Goal: Task Accomplishment & Management: Use online tool/utility

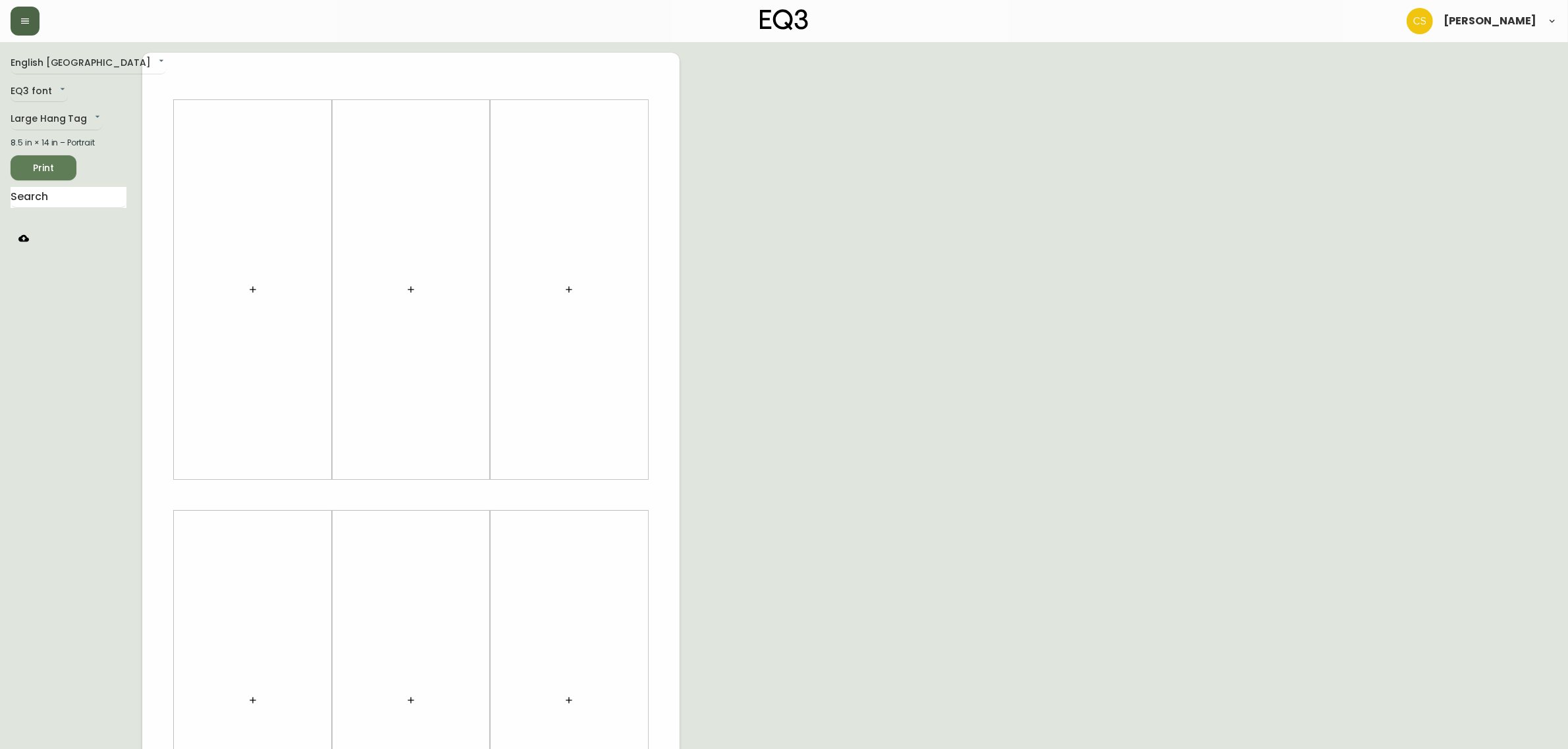
click at [34, 18] on button "button" at bounding box center [25, 21] width 29 height 29
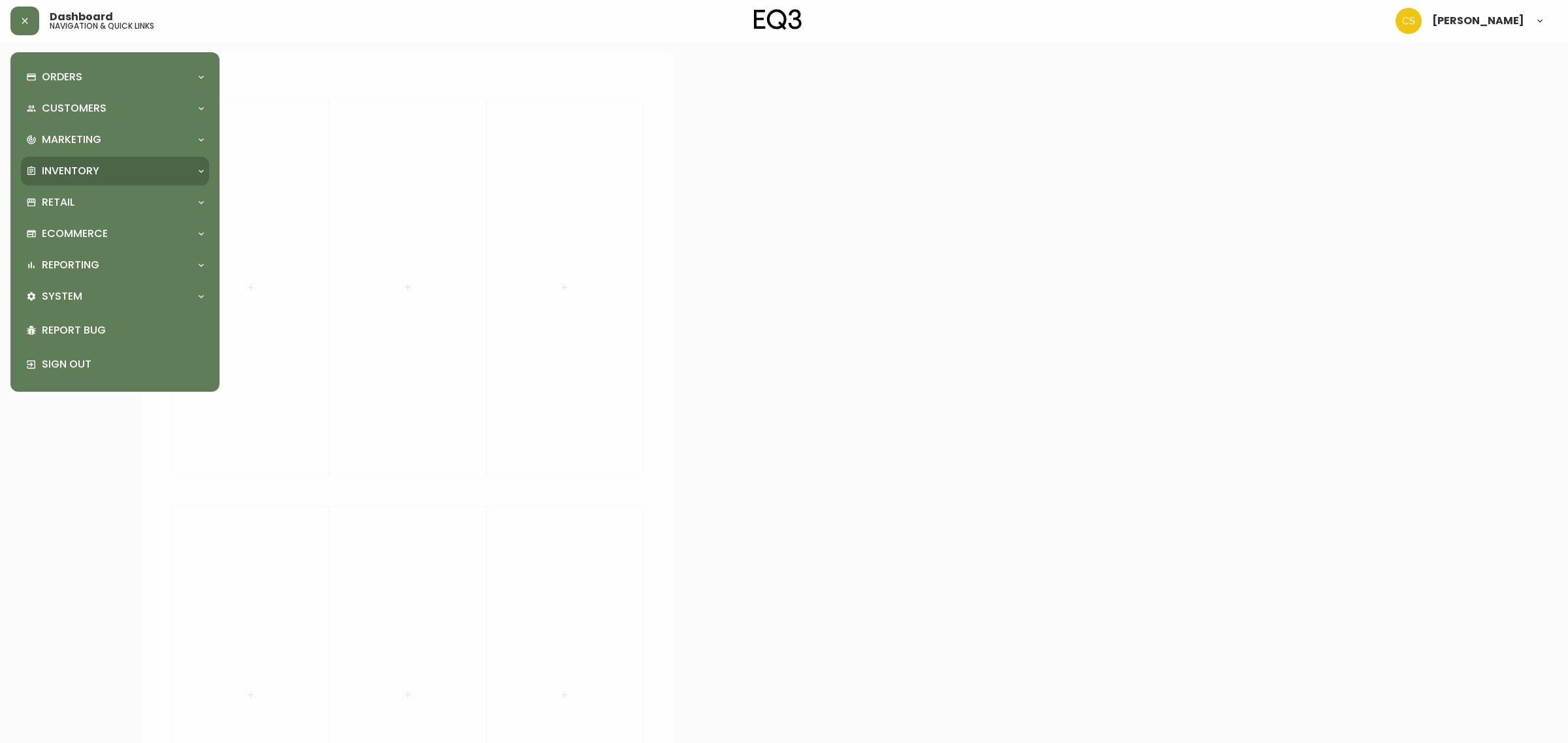
click at [80, 171] on p "Inventory" at bounding box center [70, 170] width 57 height 14
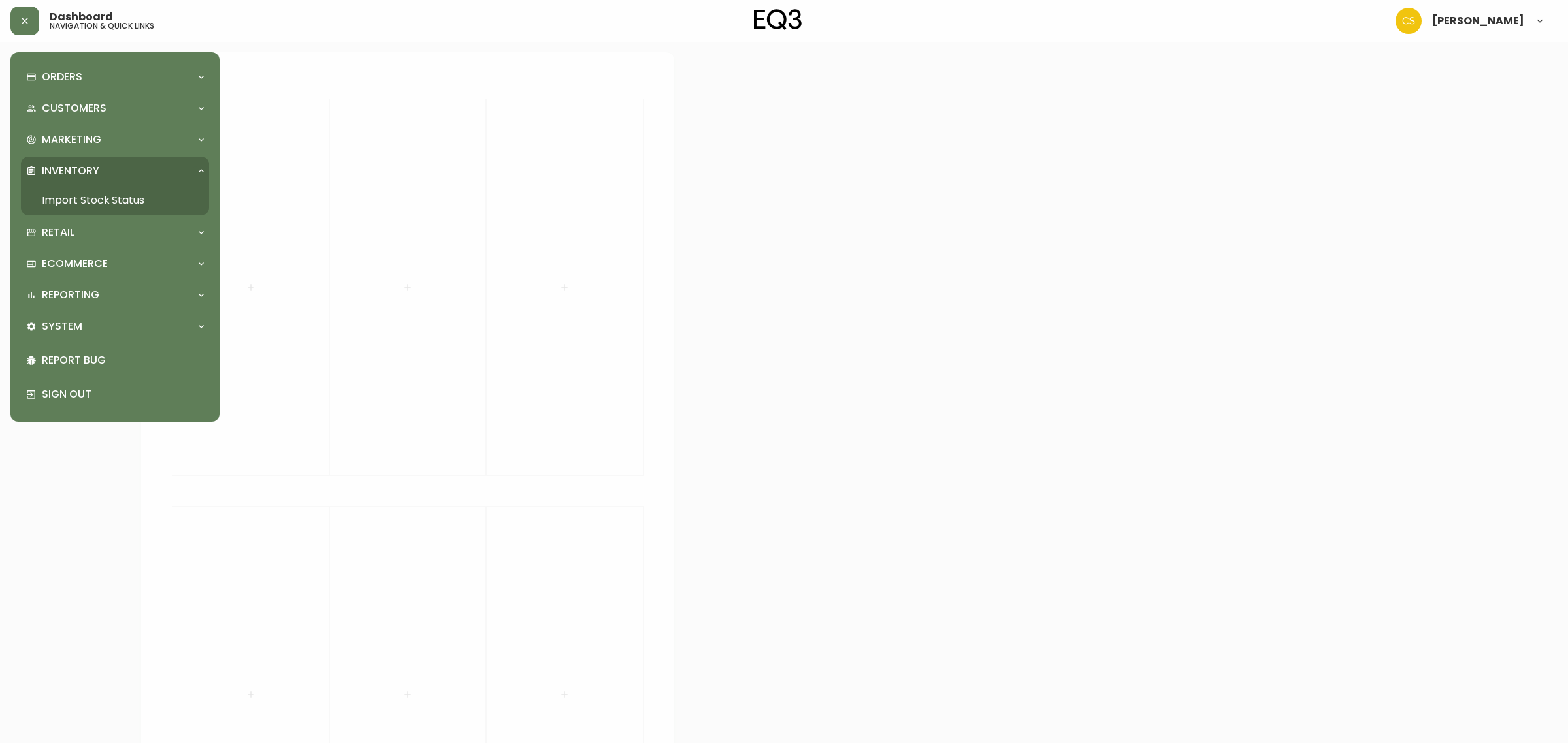
click at [108, 204] on link "Import Stock Status" at bounding box center [115, 201] width 188 height 30
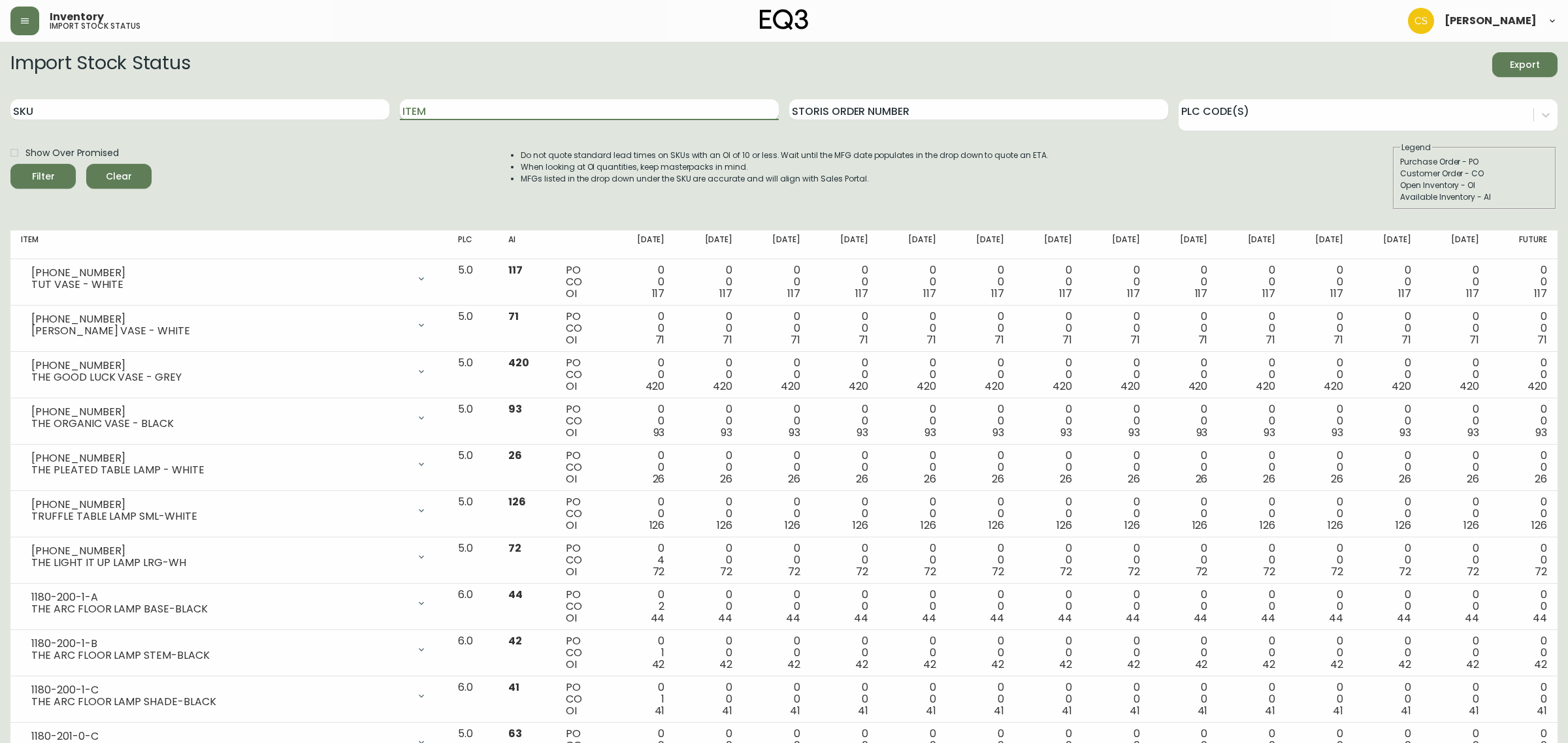
click at [449, 109] on input "Item" at bounding box center [589, 109] width 379 height 21
click at [10, 164] on button "Filter" at bounding box center [43, 176] width 66 height 25
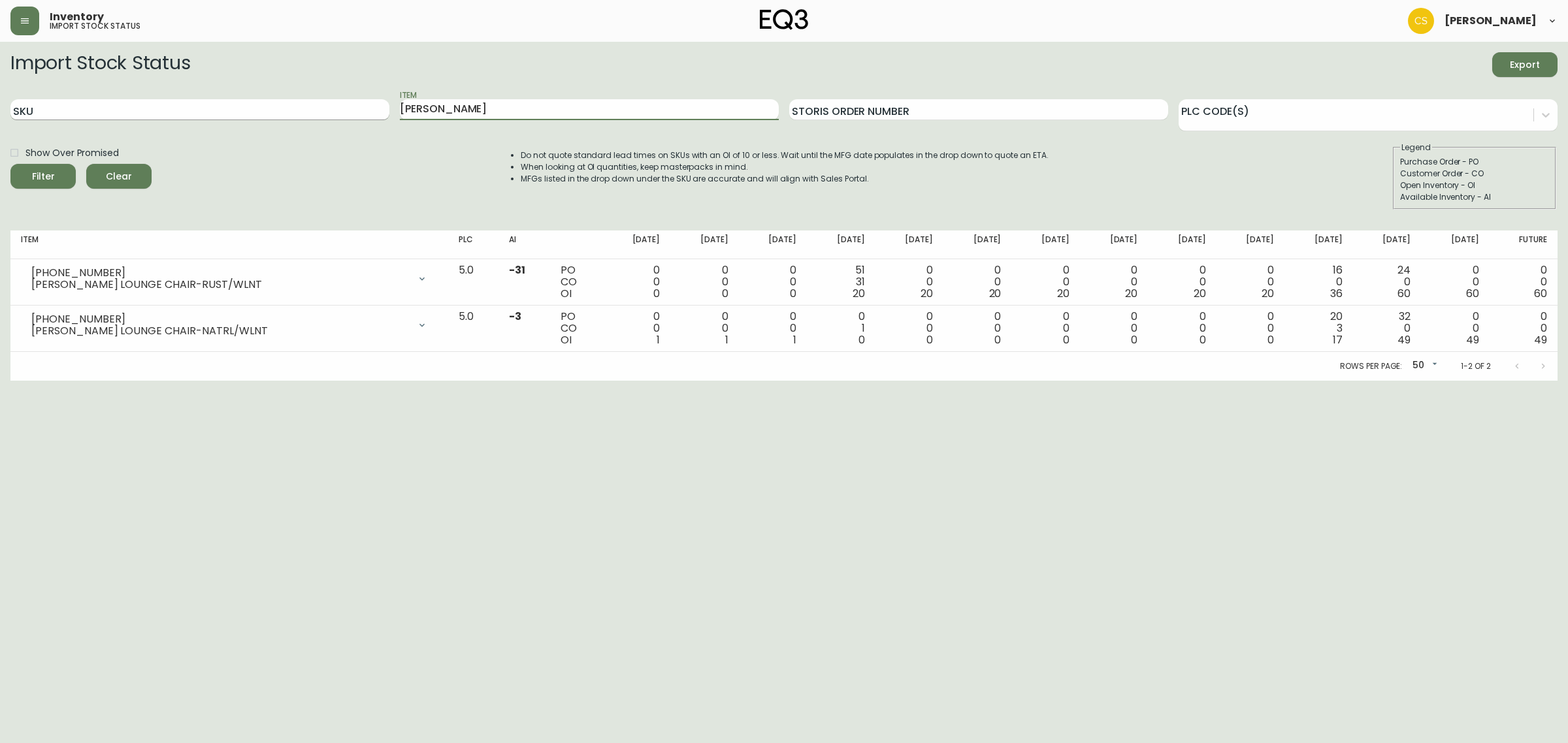
drag, startPoint x: 466, startPoint y: 115, endPoint x: 349, endPoint y: 107, distance: 117.3
click at [349, 107] on div "SKU Item [PERSON_NAME] Storis Order Number PLC Code(s)" at bounding box center [784, 109] width 1547 height 43
type input "[PERSON_NAME]"
click at [10, 164] on button "Filter" at bounding box center [43, 176] width 66 height 25
click at [24, 18] on icon "button" at bounding box center [25, 20] width 10 height 10
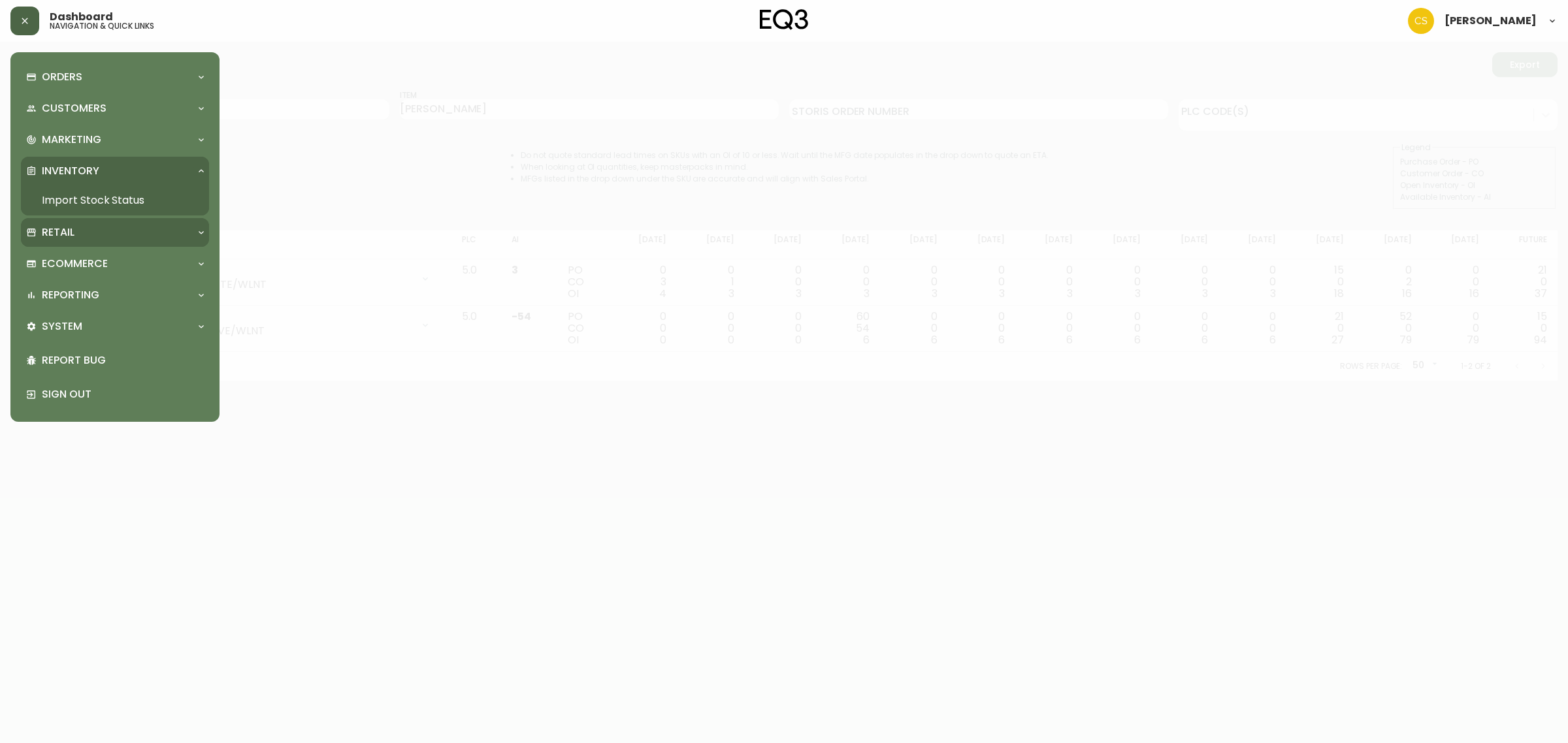
click at [74, 225] on div "Retail" at bounding box center [108, 232] width 165 height 14
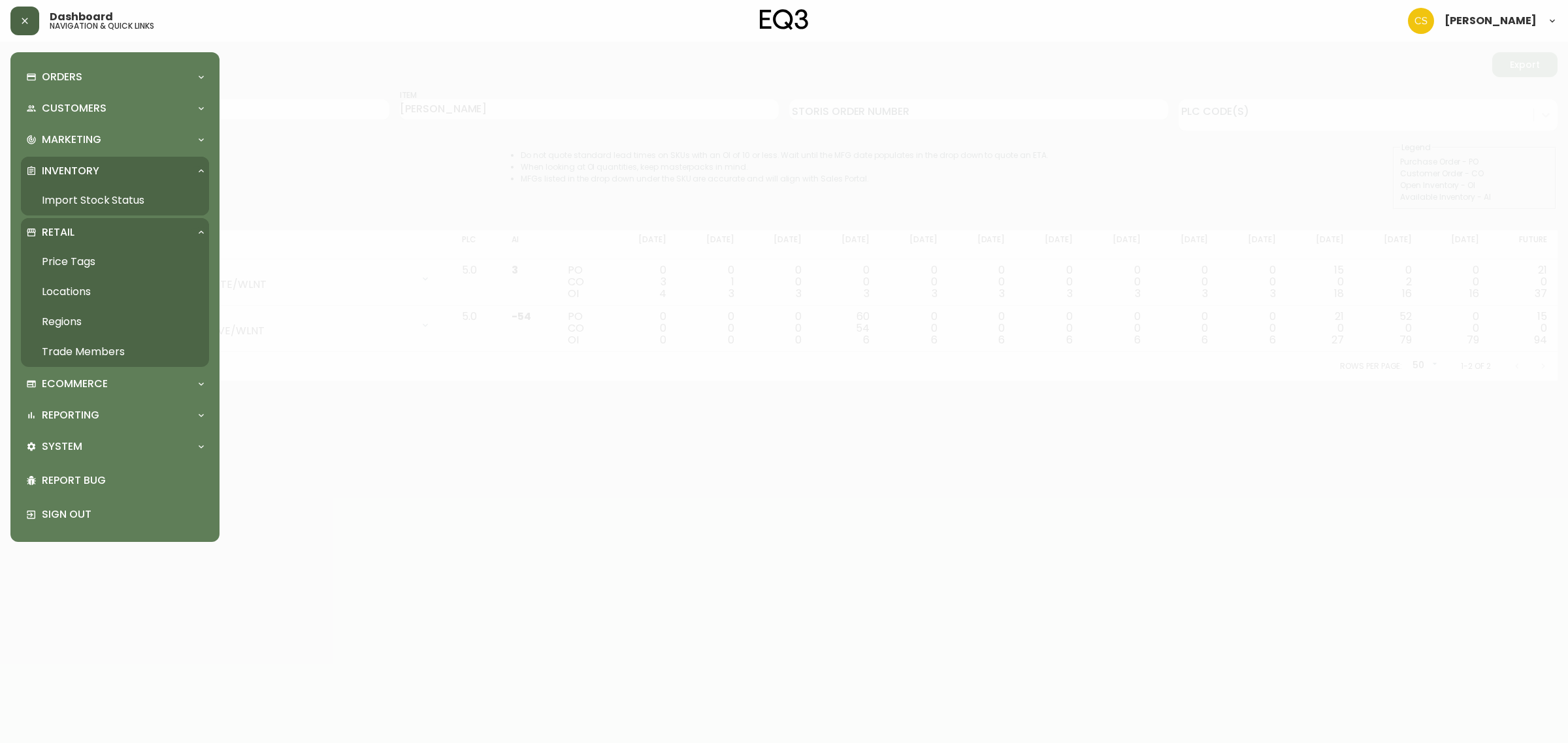
click at [82, 256] on link "Price Tags" at bounding box center [115, 263] width 188 height 30
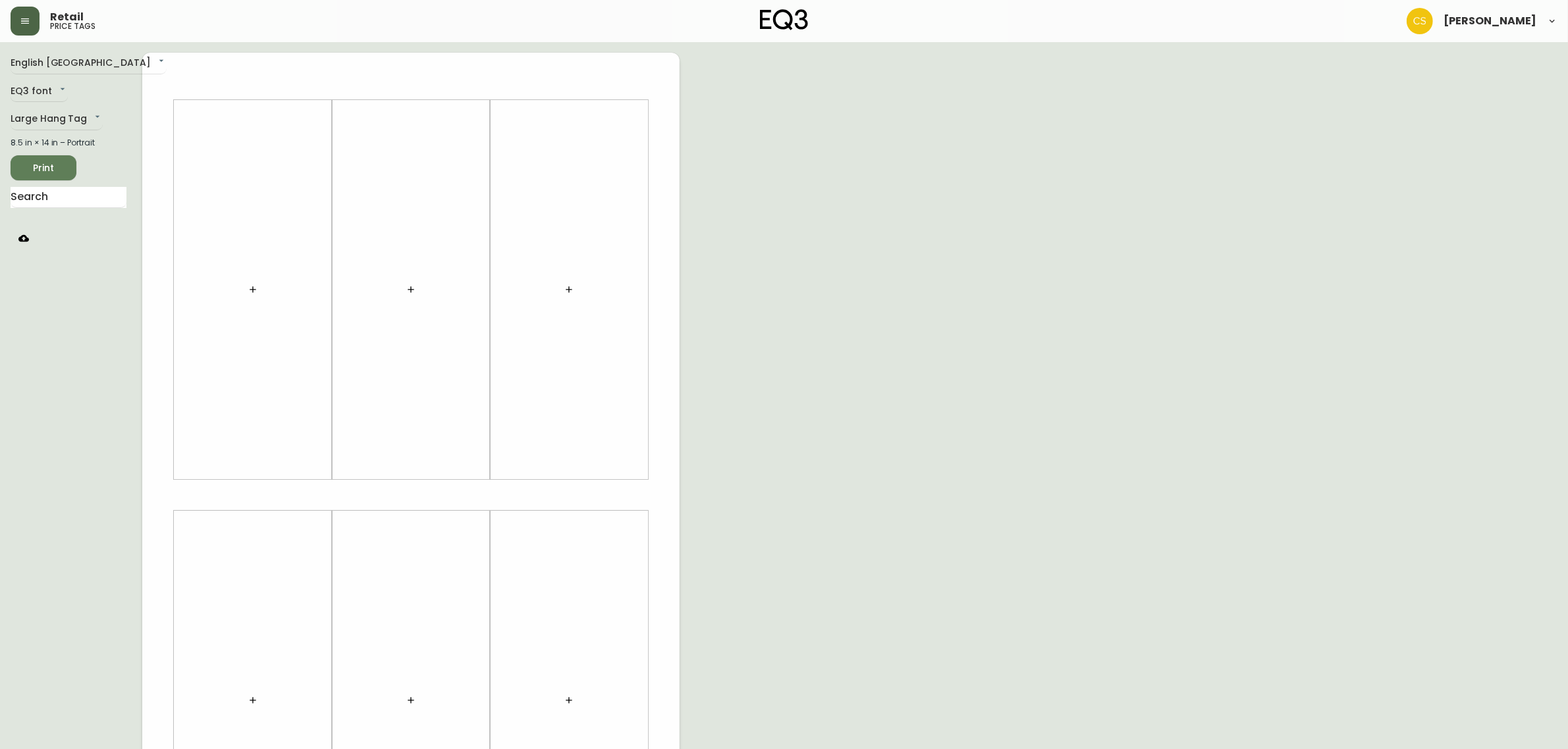
click at [410, 277] on button "button" at bounding box center [410, 289] width 26 height 26
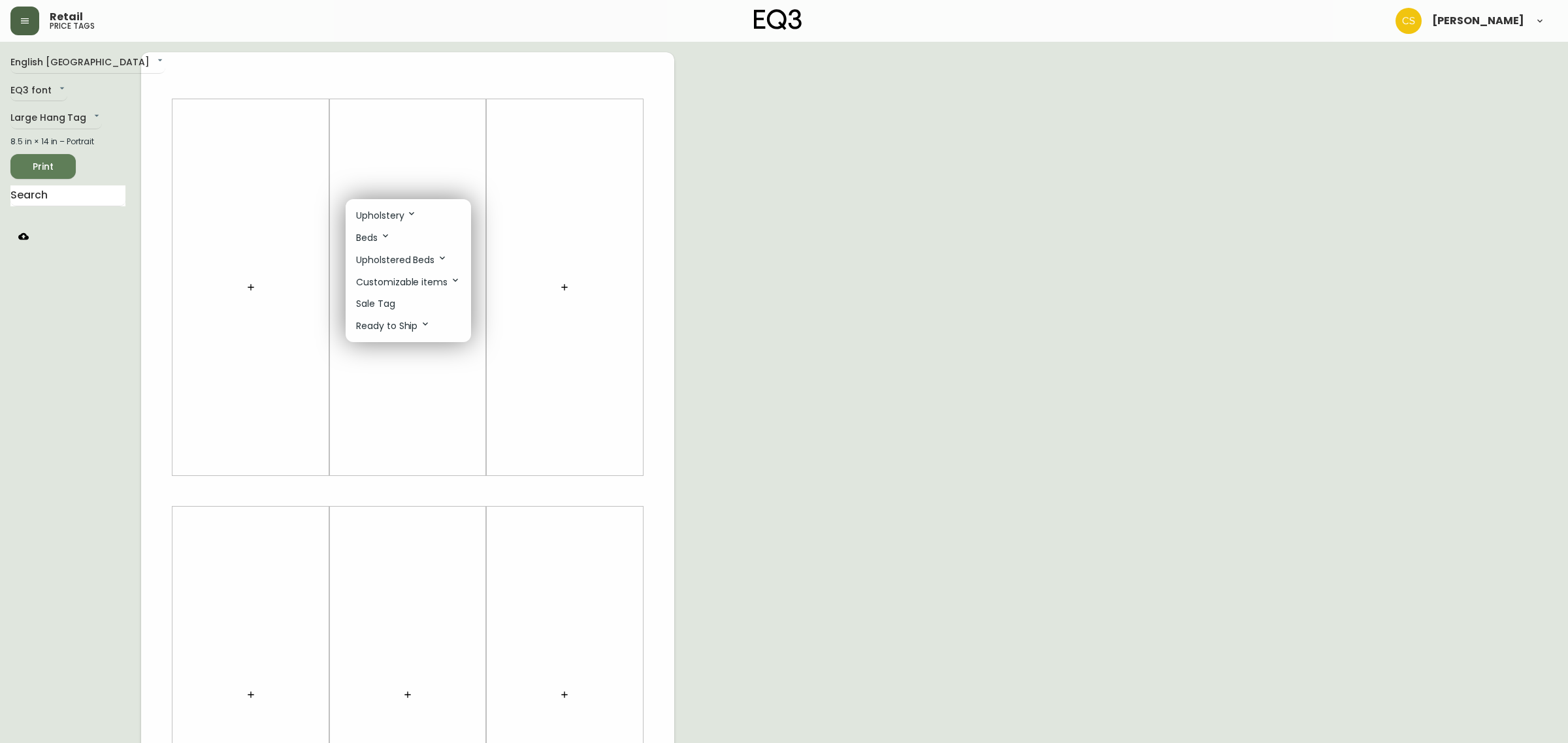
click at [385, 302] on p "Sale Tag" at bounding box center [375, 303] width 39 height 13
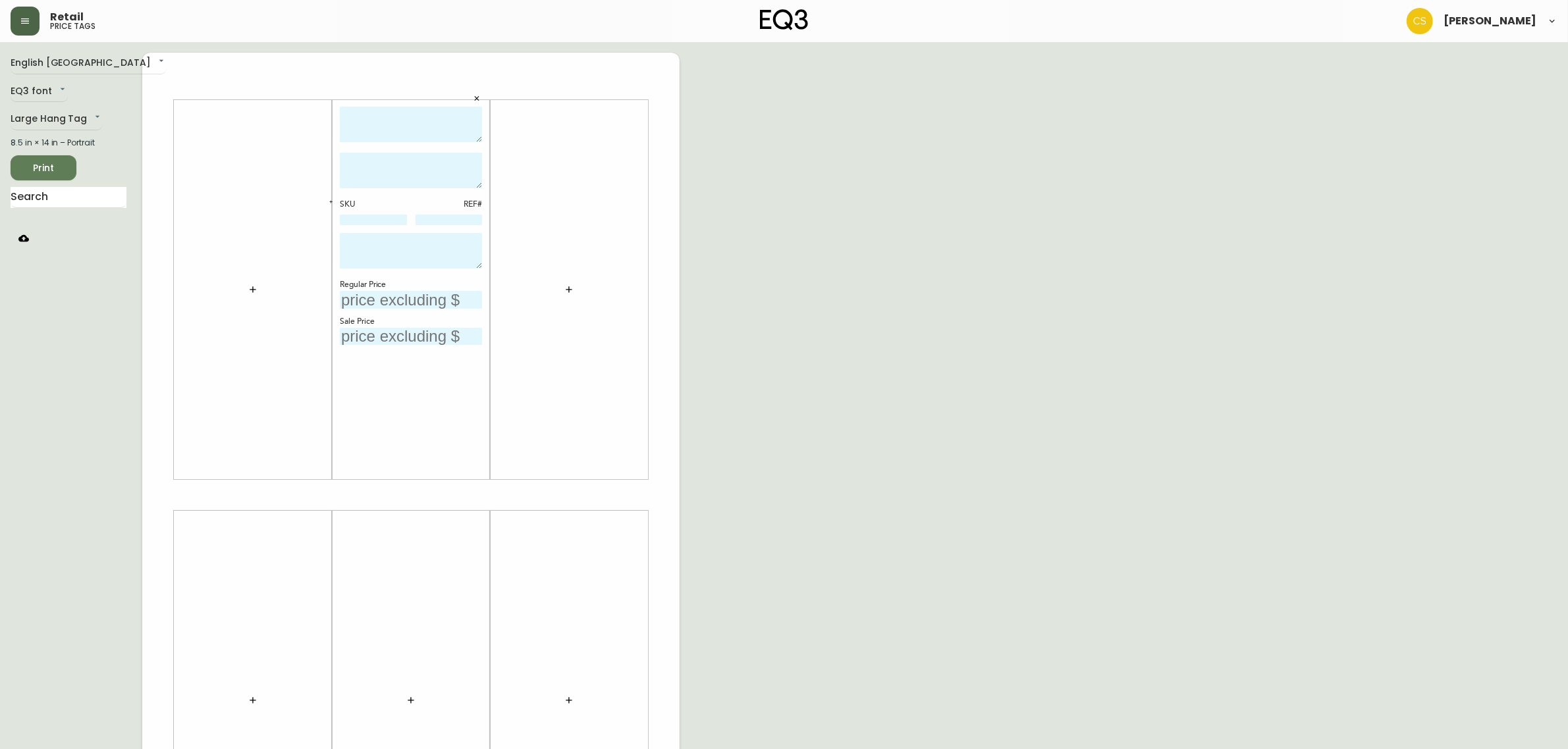
click at [394, 135] on textarea at bounding box center [410, 125] width 142 height 36
type textarea "s"
type textarea "STAGE SOFA"
drag, startPoint x: 476, startPoint y: 143, endPoint x: 476, endPoint y: 126, distance: 17.0
click at [476, 126] on div "STAGE SOFA" at bounding box center [410, 127] width 142 height 40
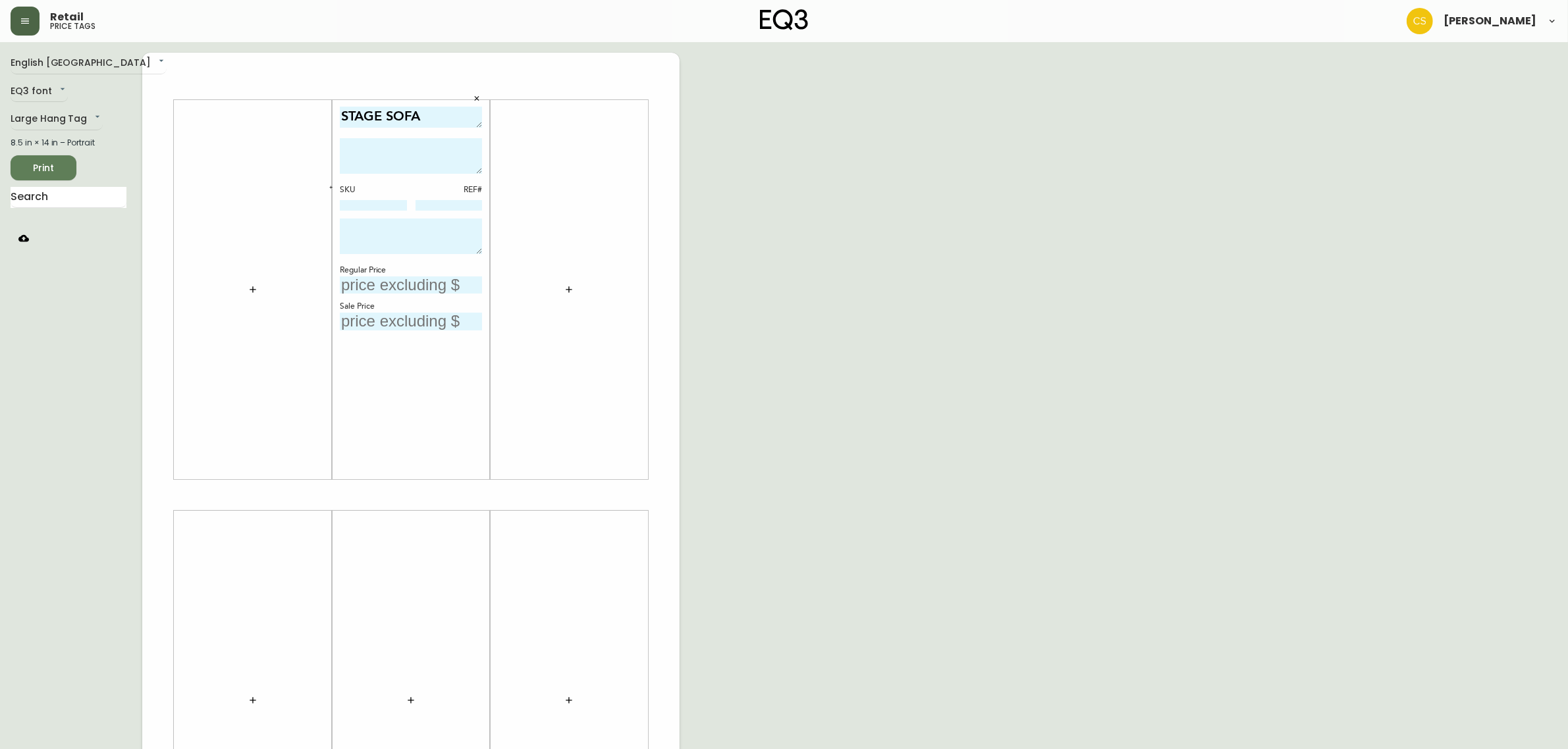
drag, startPoint x: 476, startPoint y: 138, endPoint x: 474, endPoint y: 124, distance: 14.1
click at [474, 124] on textarea "STAGE SOFA" at bounding box center [410, 117] width 142 height 21
click at [386, 201] on input at bounding box center [373, 205] width 67 height 11
type input "P0020-CD"
click at [384, 114] on textarea "STAGE SOFA" at bounding box center [410, 117] width 142 height 21
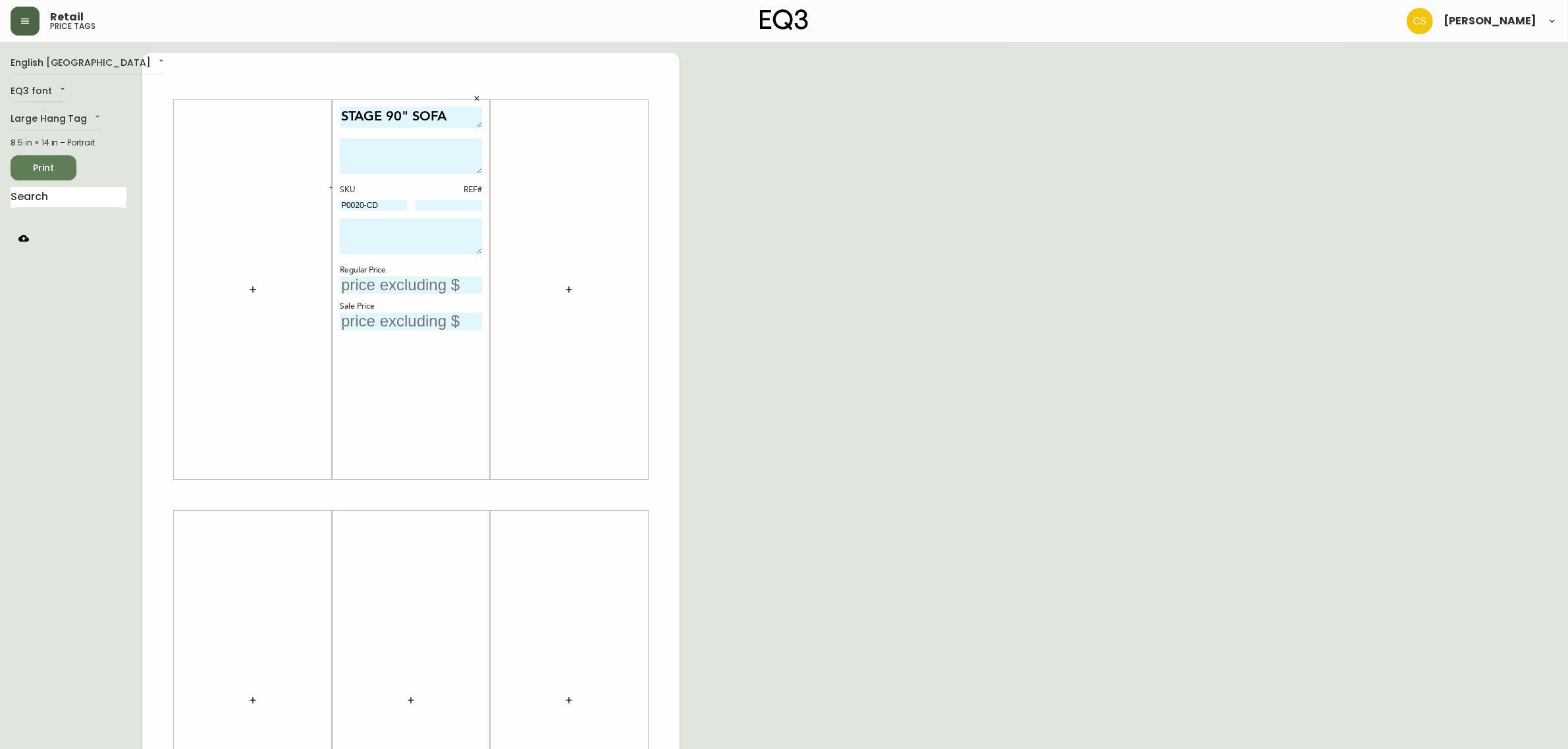
type textarea "STAGE 90" SOFA"
click at [438, 202] on input at bounding box center [449, 205] width 67 height 11
type input "2"
click at [394, 234] on textarea at bounding box center [410, 236] width 142 height 35
drag, startPoint x: 478, startPoint y: 251, endPoint x: 472, endPoint y: 264, distance: 14.3
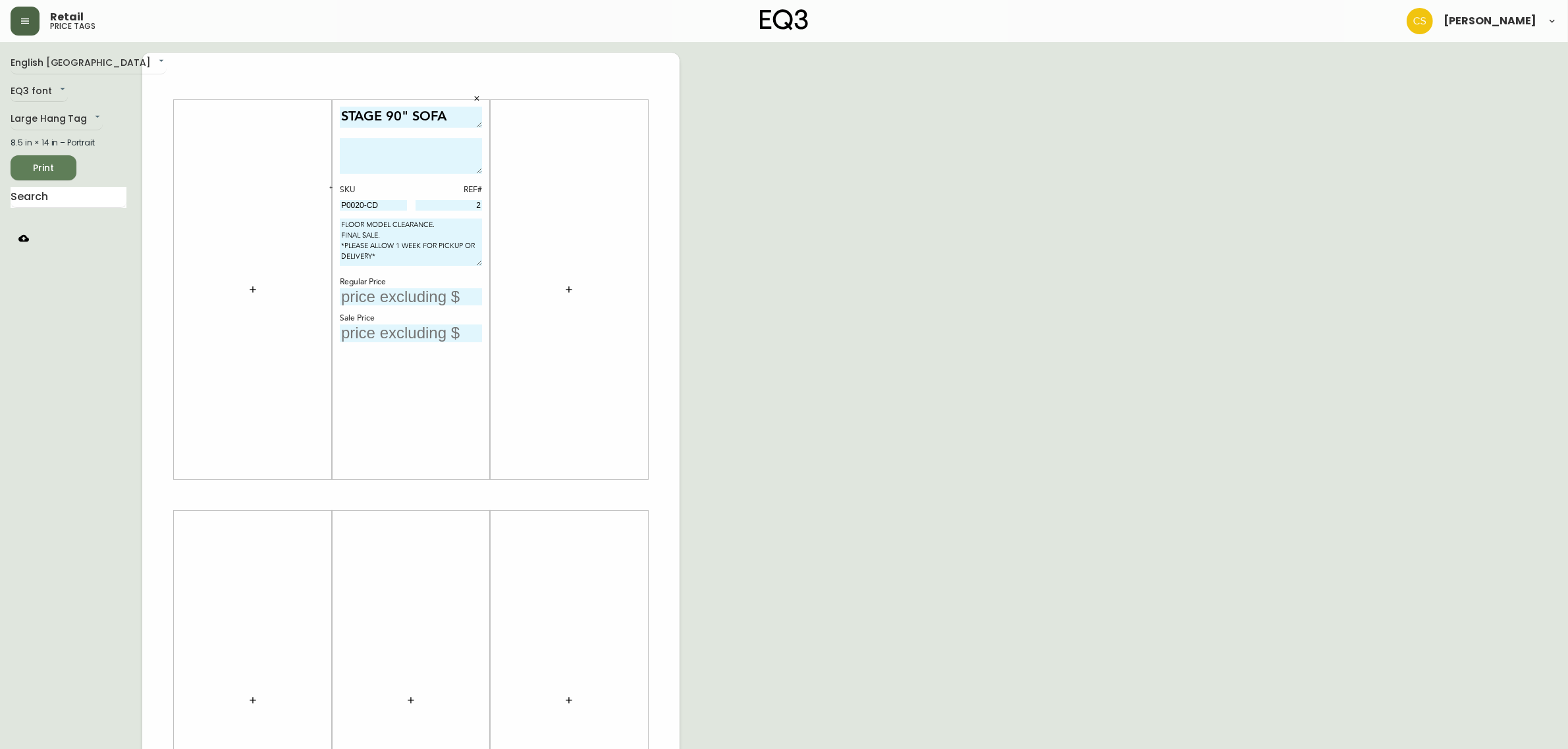
click at [472, 264] on textarea "FLOOR MODEL CLEARANCE. FINAL SALE. *PLEASE ALLOW 1 WEEK FOR PICKUP OR DELIVERY*" at bounding box center [410, 242] width 142 height 47
type textarea "FLOOR MODEL CLEARANCE. FINAL SALE. *PLEASE ALLOW 1 WEEK FOR PICKUP OR DELIVERY*"
click at [406, 294] on input "text" at bounding box center [410, 297] width 142 height 18
type input "$4850"
click at [386, 333] on input "text" at bounding box center [410, 334] width 142 height 18
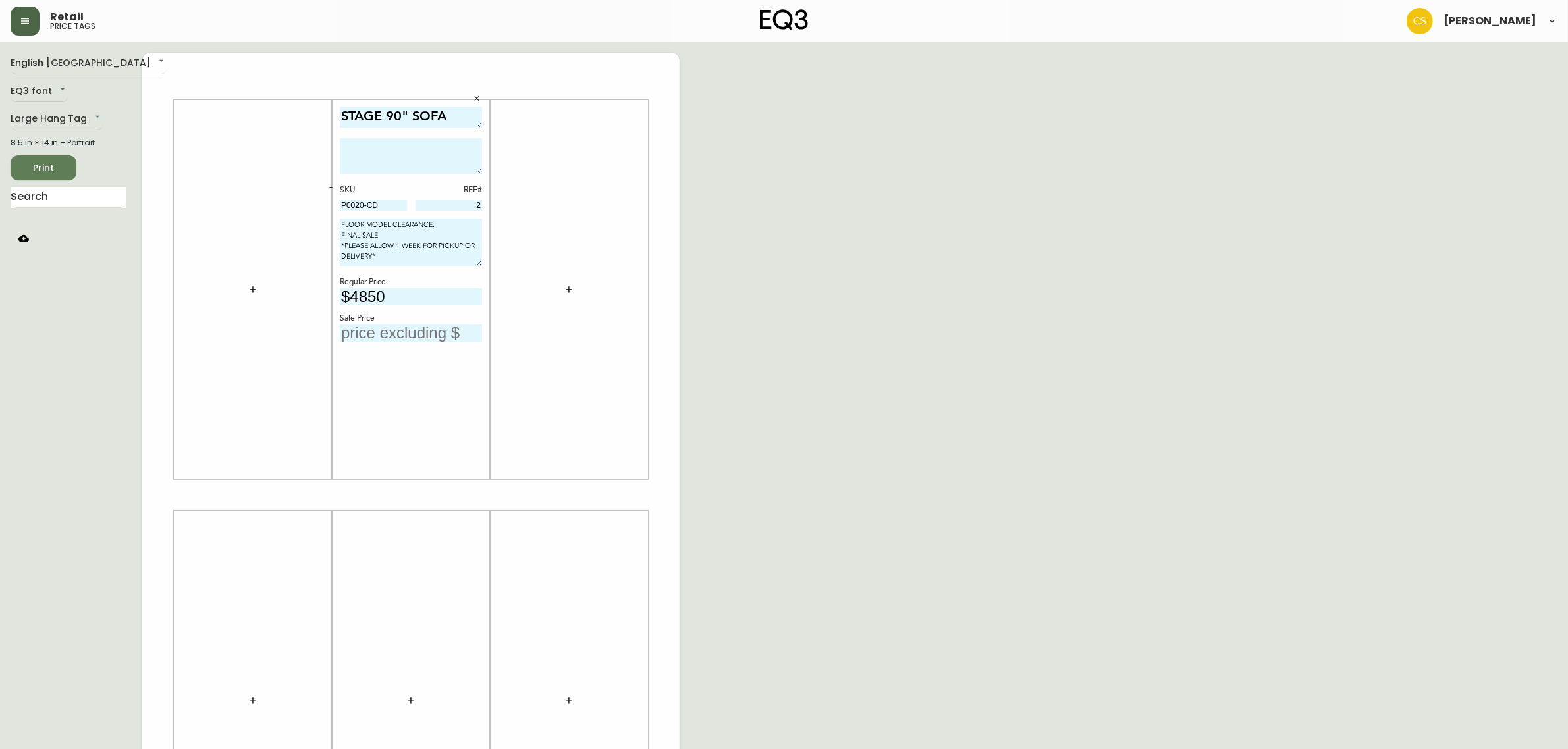
click at [390, 153] on textarea at bounding box center [410, 155] width 142 height 35
paste textarea "Back cushions are filled with 75% Feather and 25% Ball Fiber"
click at [341, 155] on textarea "Back cushions are filled with 75% Feather and 25% Ball Fiber" at bounding box center [410, 155] width 142 height 35
click at [419, 160] on textarea "Back cushions are filled with 75% Feather and 25% Ball Fiber" at bounding box center [410, 155] width 142 height 35
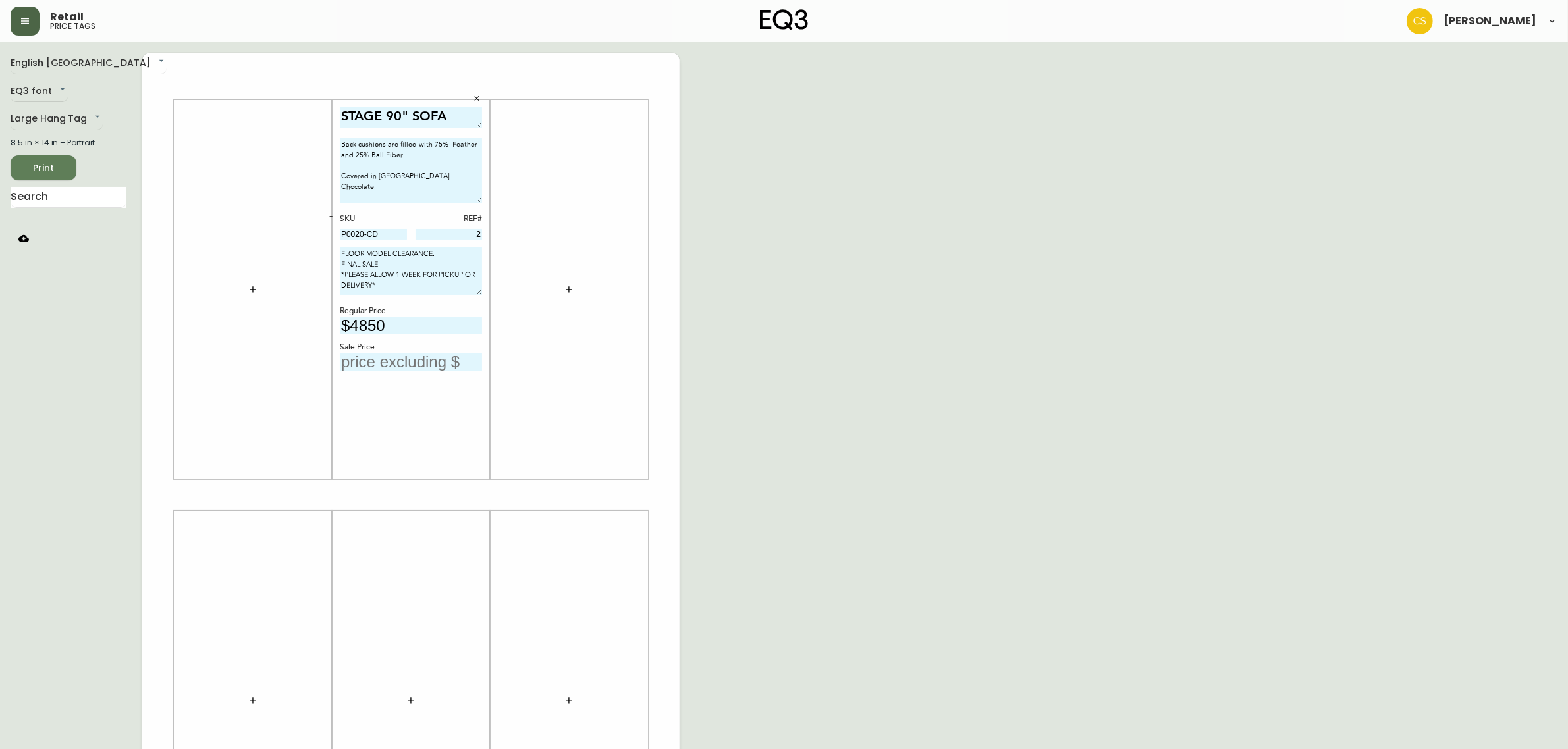
drag, startPoint x: 480, startPoint y: 168, endPoint x: 479, endPoint y: 209, distance: 41.0
click at [479, 202] on textarea "Back cushions are filled with 75% Feather and 25% Ball Fiber. Covered in [GEOGR…" at bounding box center [410, 170] width 142 height 64
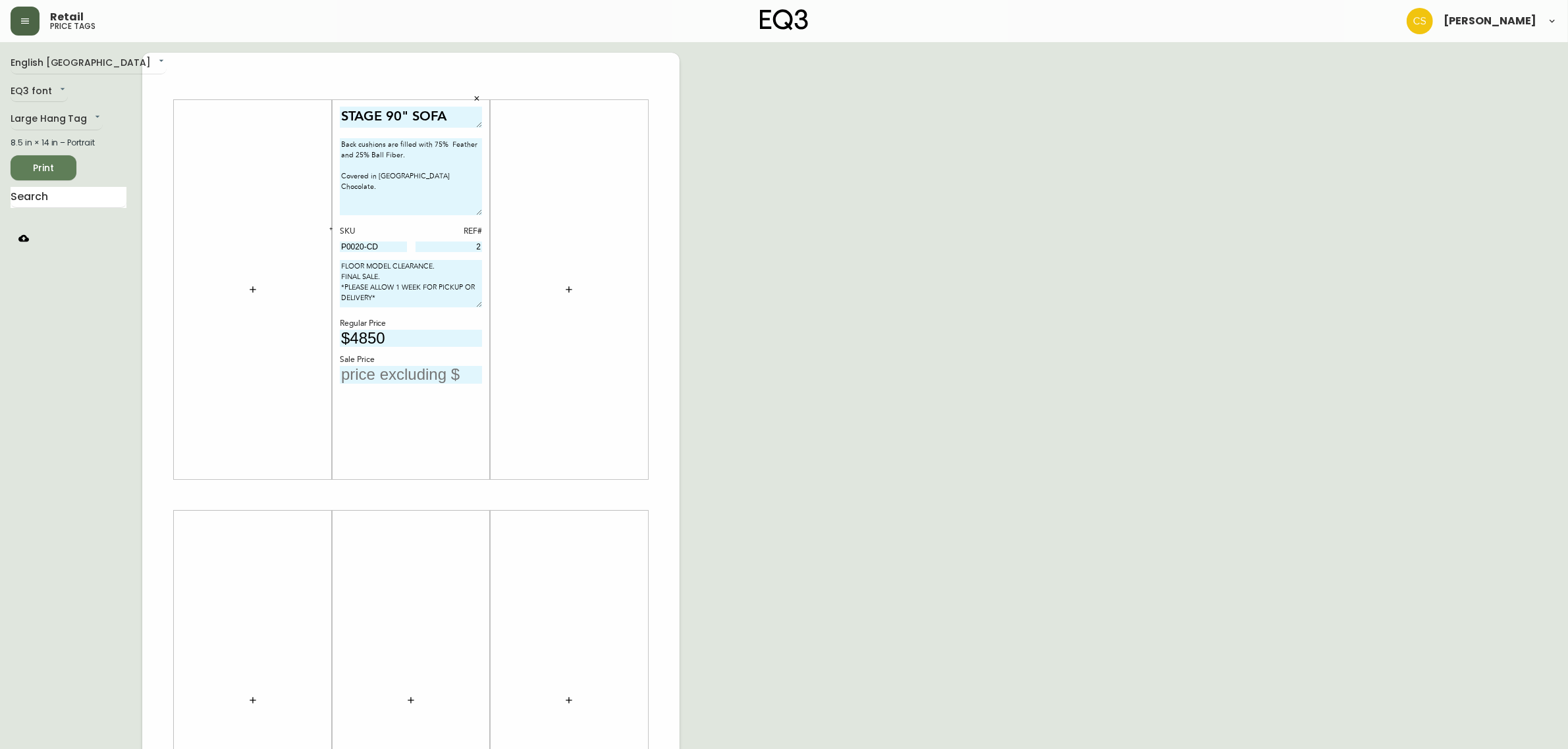
click at [453, 181] on textarea "Back cushions are filled with 75% Feather and 25% Ball Fiber. Covered in [GEOGR…" at bounding box center [410, 176] width 142 height 77
paste textarea "90″w × 37.5″d × 35″h"
drag, startPoint x: 476, startPoint y: 206, endPoint x: 478, endPoint y: 199, distance: 7.3
click at [478, 199] on textarea "Back cushions are filled with 75% Feather and 25% Ball Fiber. Covered in [GEOGR…" at bounding box center [410, 172] width 142 height 68
type textarea "Back cushions are filled with 75% Feather and 25% Ball Fiber. Covered in [GEOGR…"
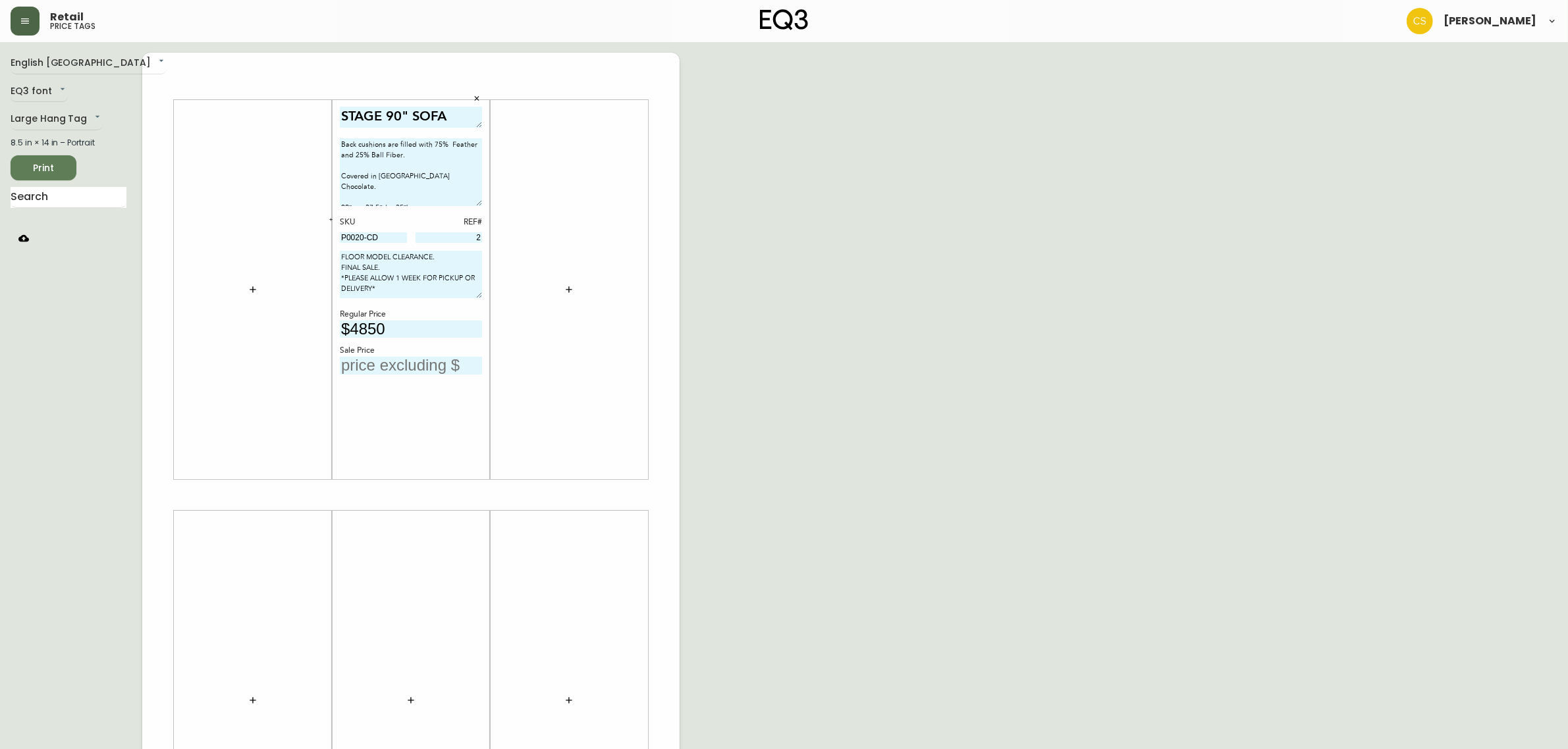
click at [411, 364] on input "text" at bounding box center [410, 365] width 142 height 18
type input "$3395"
click at [902, 293] on div "English Canada en_CA EQ3 font EQ3 Large Hang Tag large 8.5 in × 14 in – Portrai…" at bounding box center [784, 495] width 1547 height 885
click at [577, 292] on button "button" at bounding box center [569, 289] width 26 height 26
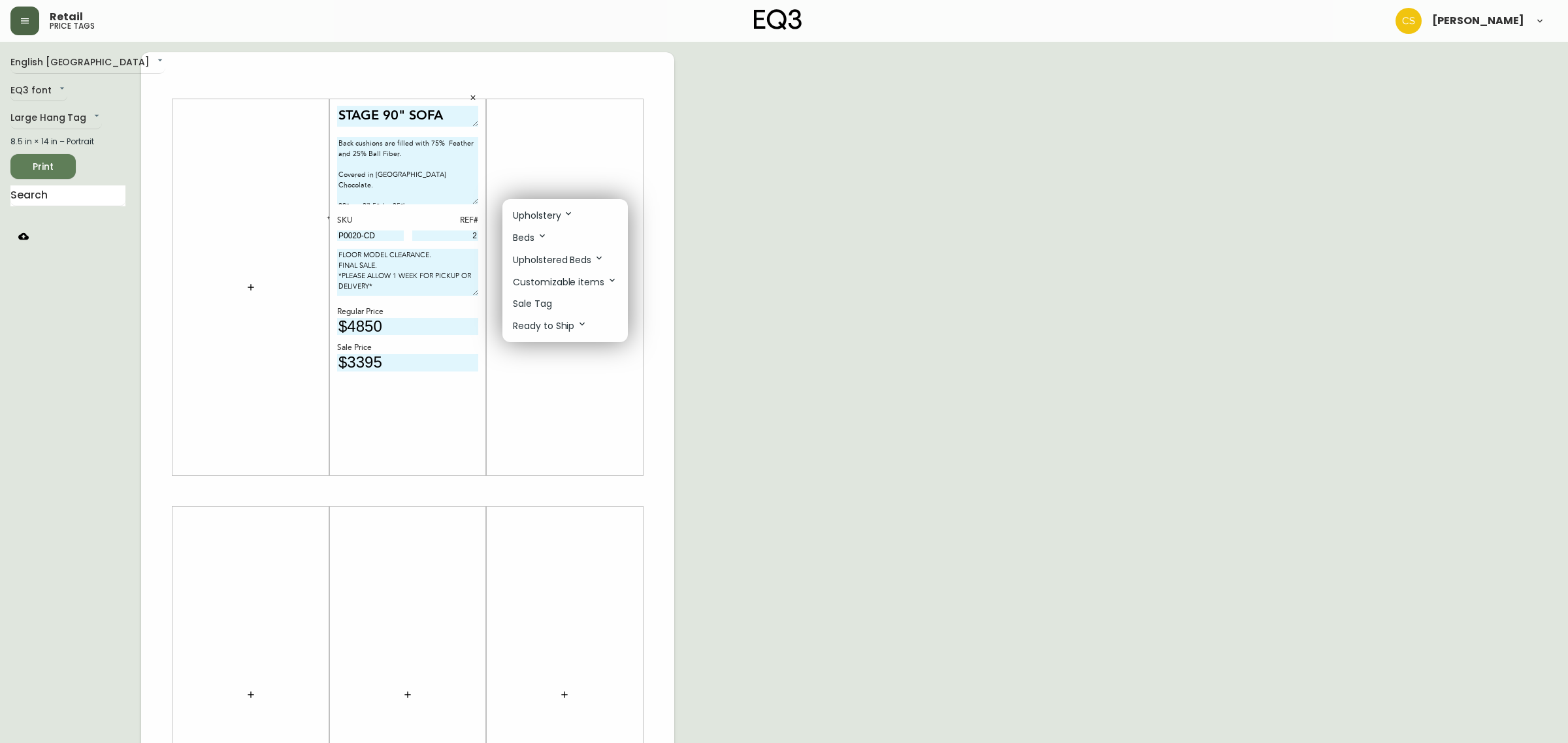
click at [559, 310] on li "Sale Tag" at bounding box center [565, 303] width 126 height 22
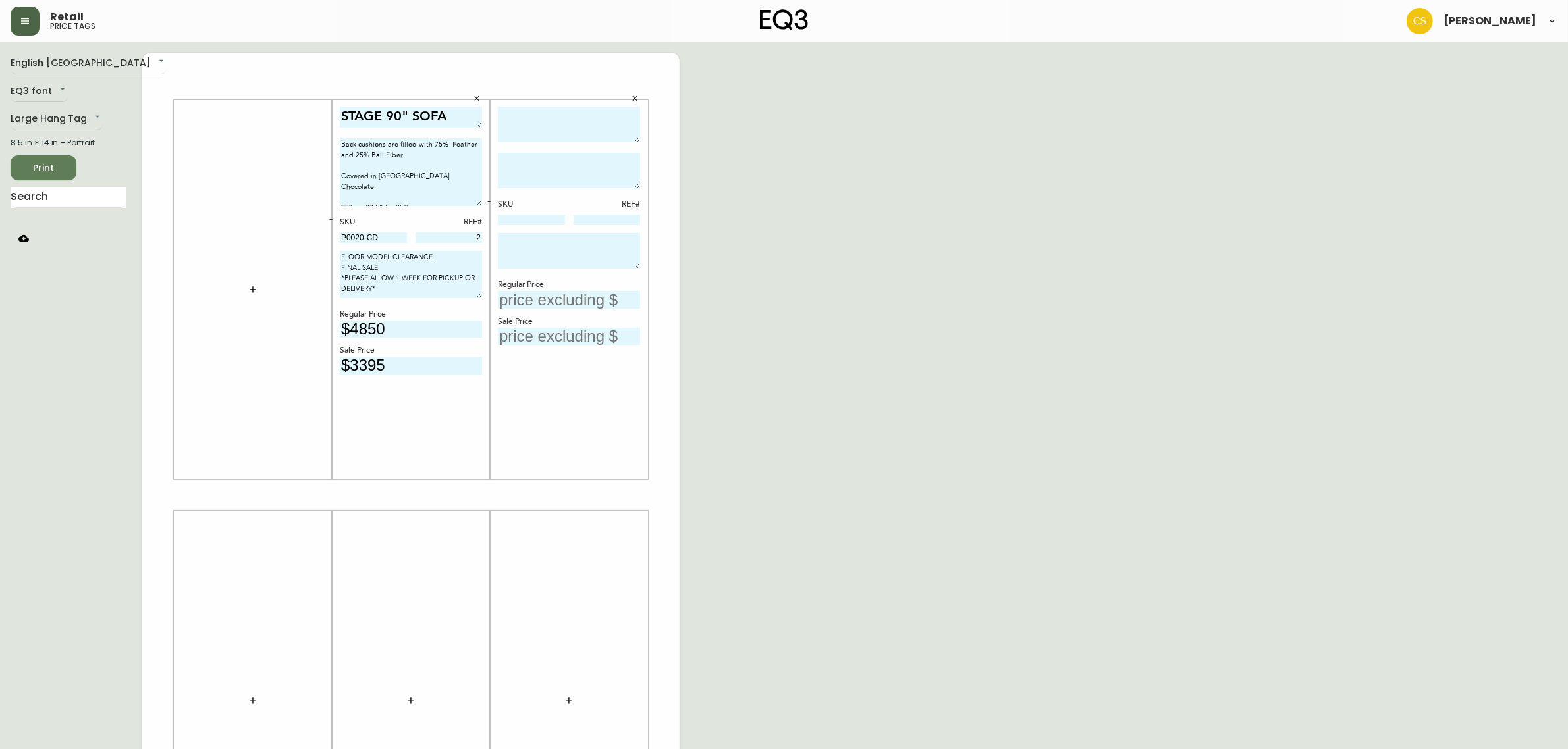
click at [520, 128] on textarea at bounding box center [569, 125] width 142 height 36
type textarea "REVERIE CHAIR"
drag, startPoint x: 634, startPoint y: 145, endPoint x: 632, endPoint y: 125, distance: 20.1
click at [632, 125] on div "REVERIE CHAIR" at bounding box center [569, 127] width 142 height 40
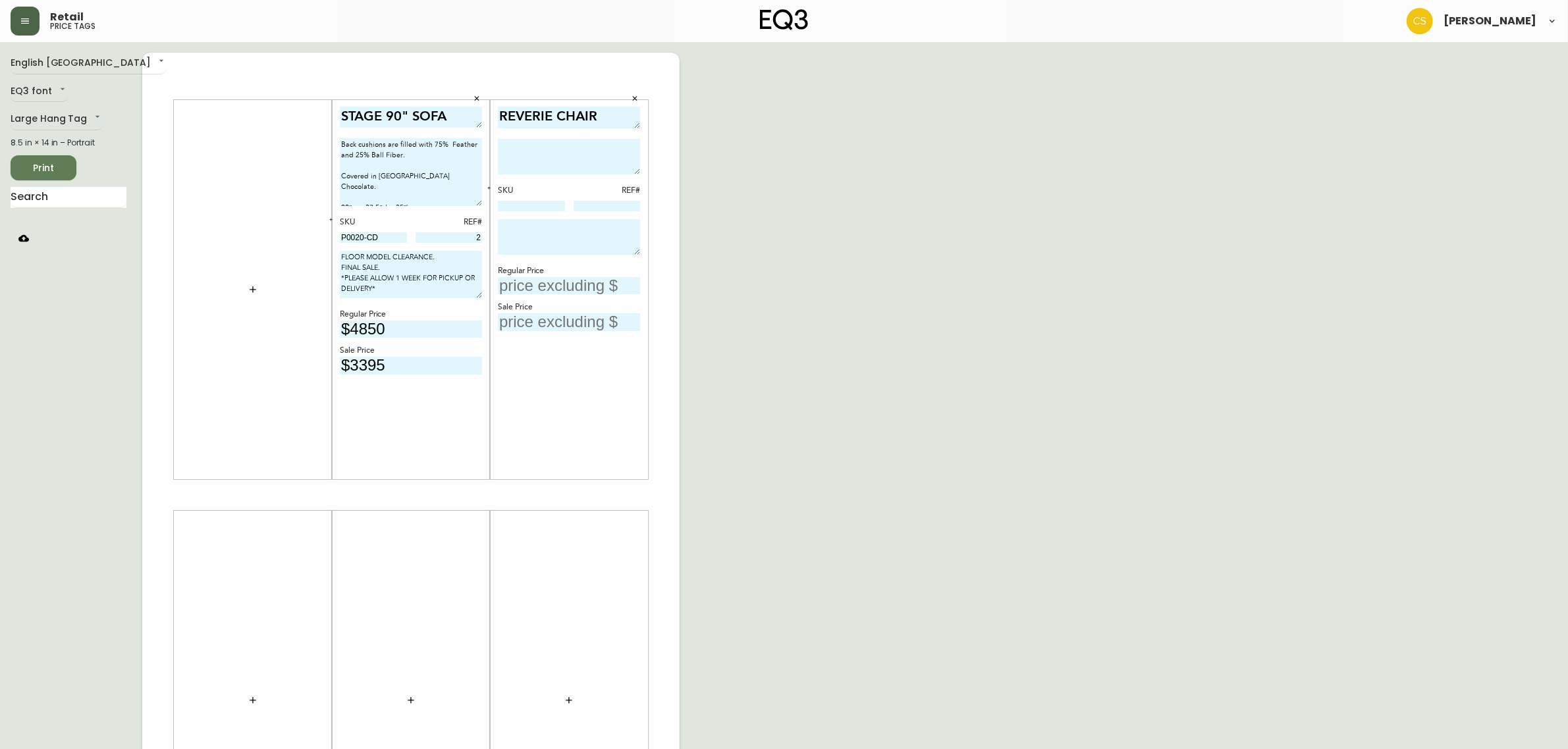
drag, startPoint x: 636, startPoint y: 135, endPoint x: 636, endPoint y: 121, distance: 14.0
click at [636, 121] on textarea "REVERIE CHAIR" at bounding box center [569, 117] width 142 height 22
click at [518, 202] on input at bounding box center [531, 204] width 67 height 11
paste input "30095-02"
type input "30095-02"
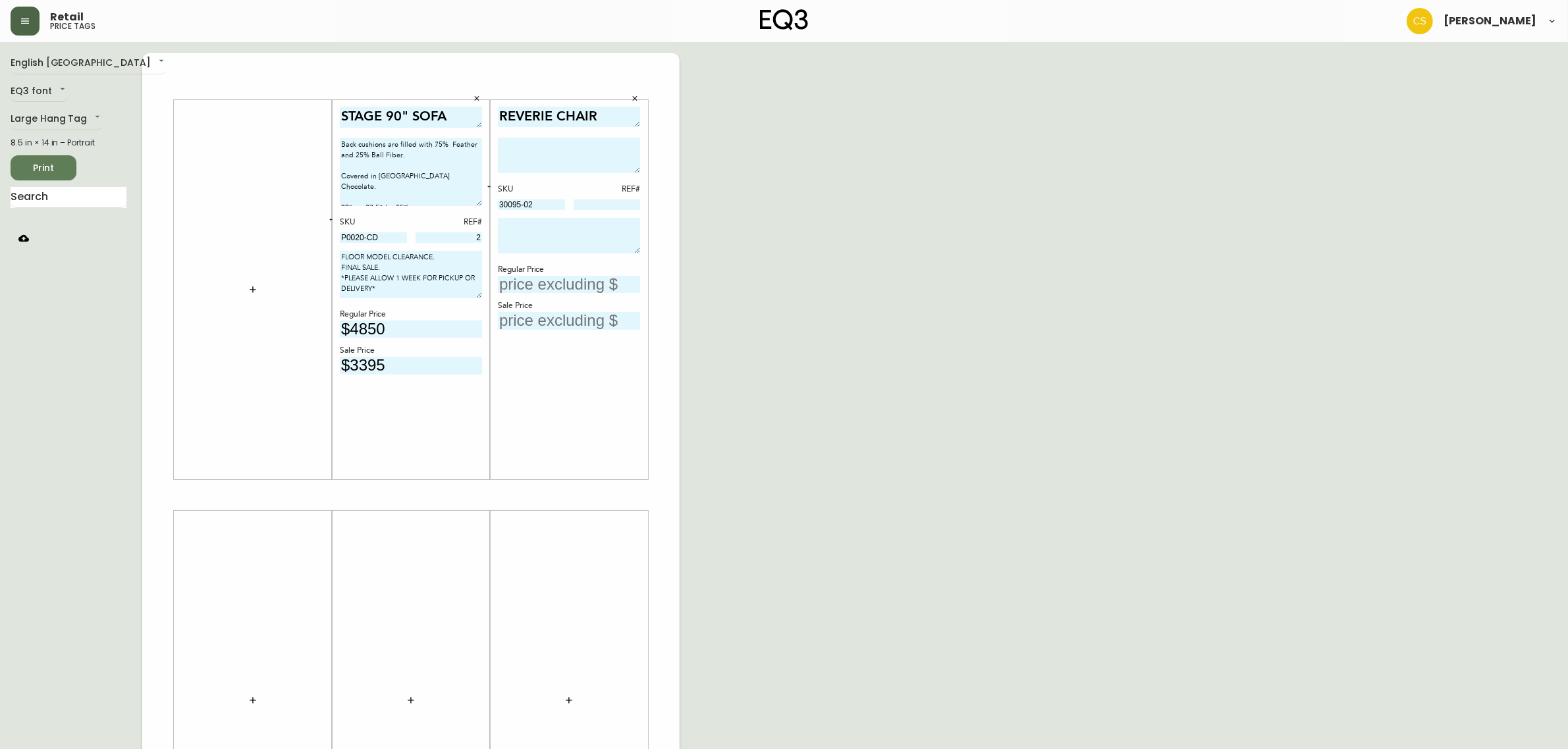
drag, startPoint x: 386, startPoint y: 267, endPoint x: 334, endPoint y: 258, distance: 52.8
click at [334, 258] on div "STAGE 90" SOFA Back cushions are filled with 75% Feather and 25% Ball Fiber. Co…" at bounding box center [410, 290] width 158 height 380
click at [562, 232] on textarea at bounding box center [569, 235] width 142 height 35
paste textarea "FLOOR MODEL CLEARANCE. FINAL SALE."
type textarea "FLOOR MODEL CLEARANCE. FINAL SALE."
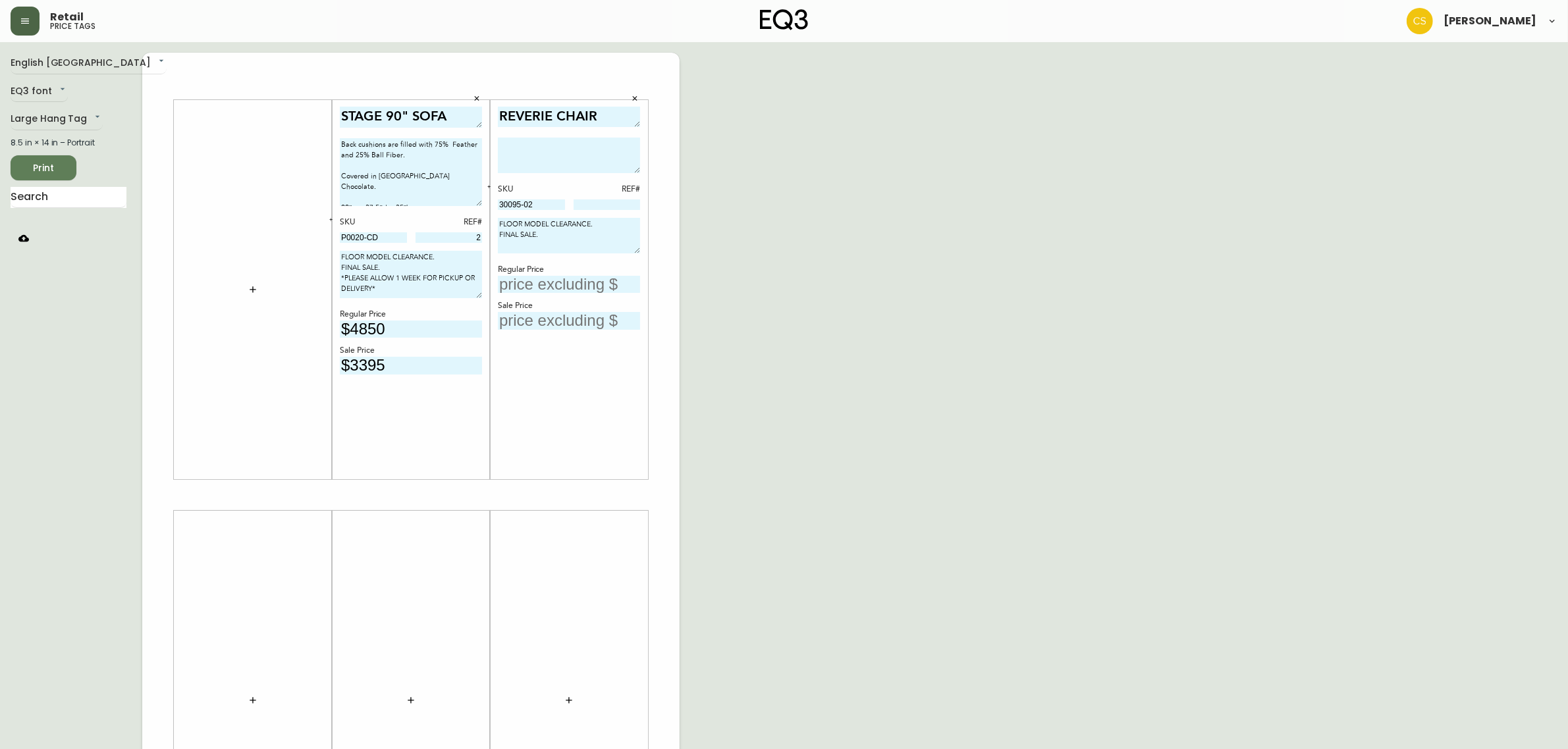
click at [527, 166] on textarea at bounding box center [569, 155] width 142 height 35
paste textarea "The Reverie Chair is a mid century armchair with a comfortable, tufted design. …"
click at [643, 169] on div "REVERIE CHAIR The Reverie Chair is a mid century armchair with a comfortable, t…" at bounding box center [569, 290] width 158 height 380
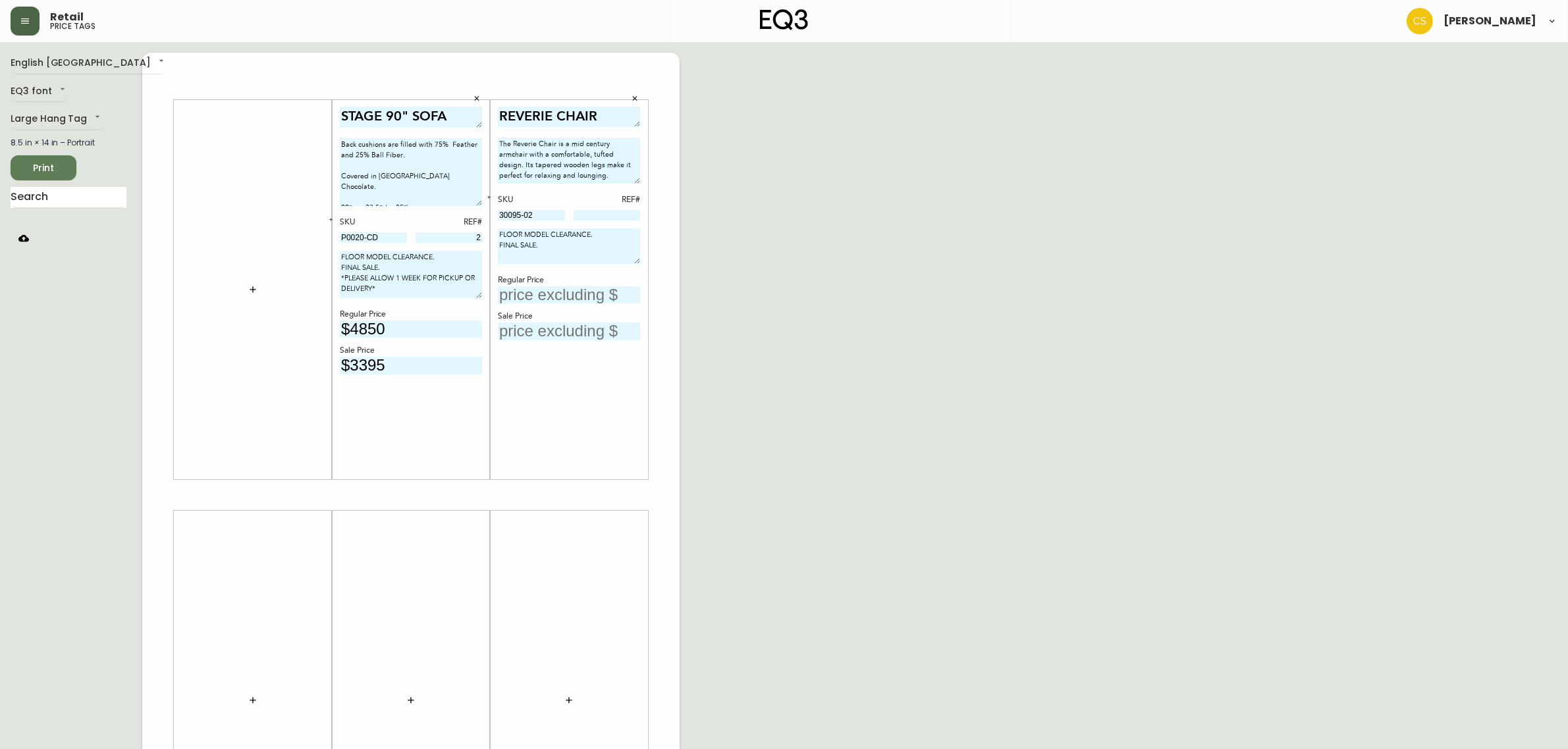
scroll to position [0, 0]
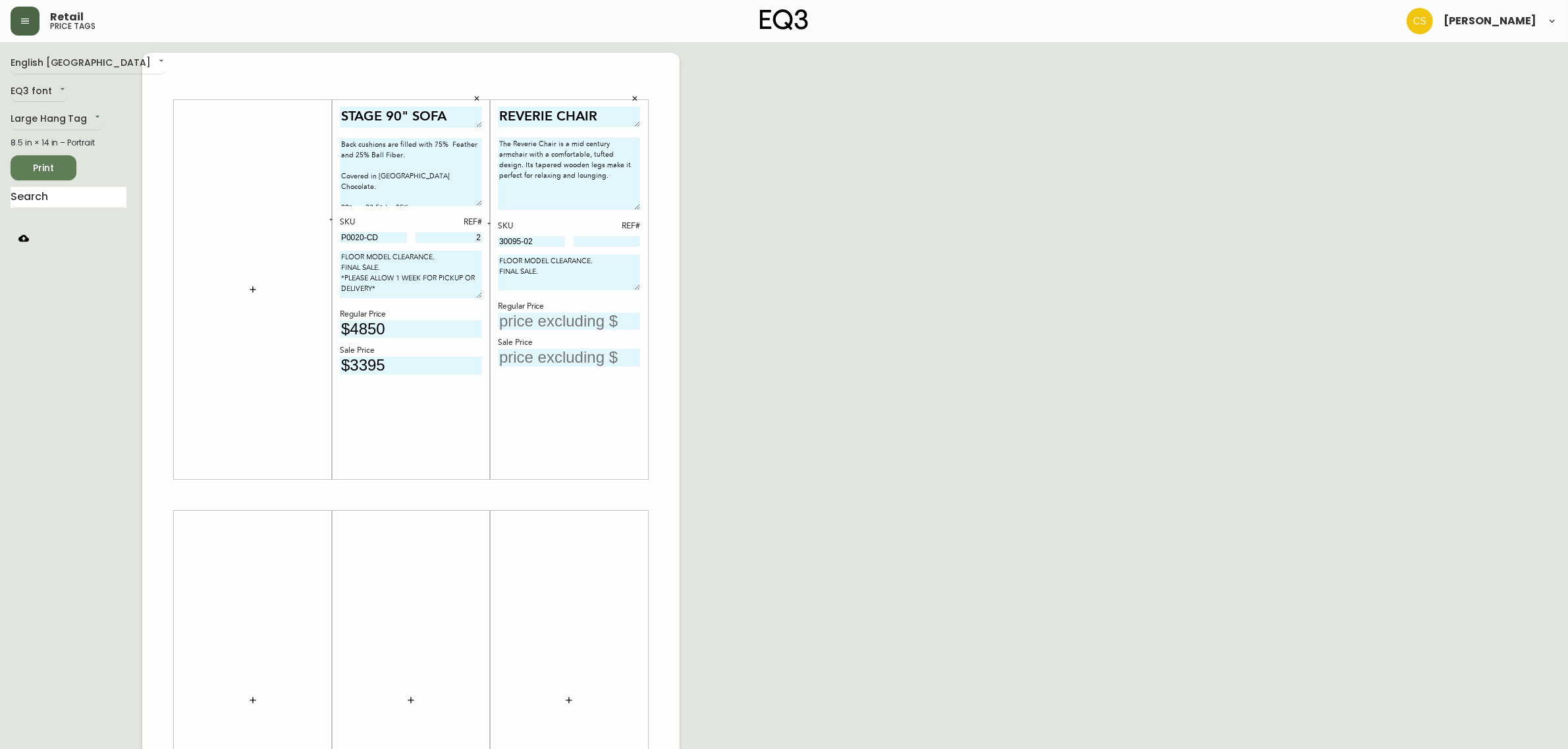
drag, startPoint x: 637, startPoint y: 169, endPoint x: 636, endPoint y: 209, distance: 40.0
click at [636, 209] on textarea "The Reverie Chair is a mid century armchair with a comfortable, tufted design. …" at bounding box center [569, 175] width 142 height 73
click at [600, 176] on textarea "The Reverie Chair is a mid century armchair with a comfortable, tufted design. …" at bounding box center [569, 176] width 142 height 75
paste textarea "31.5″w × 34.5″d × 33″h"
type textarea "The Reverie Chair is a mid century armchair with a comfortable, tufted design. …"
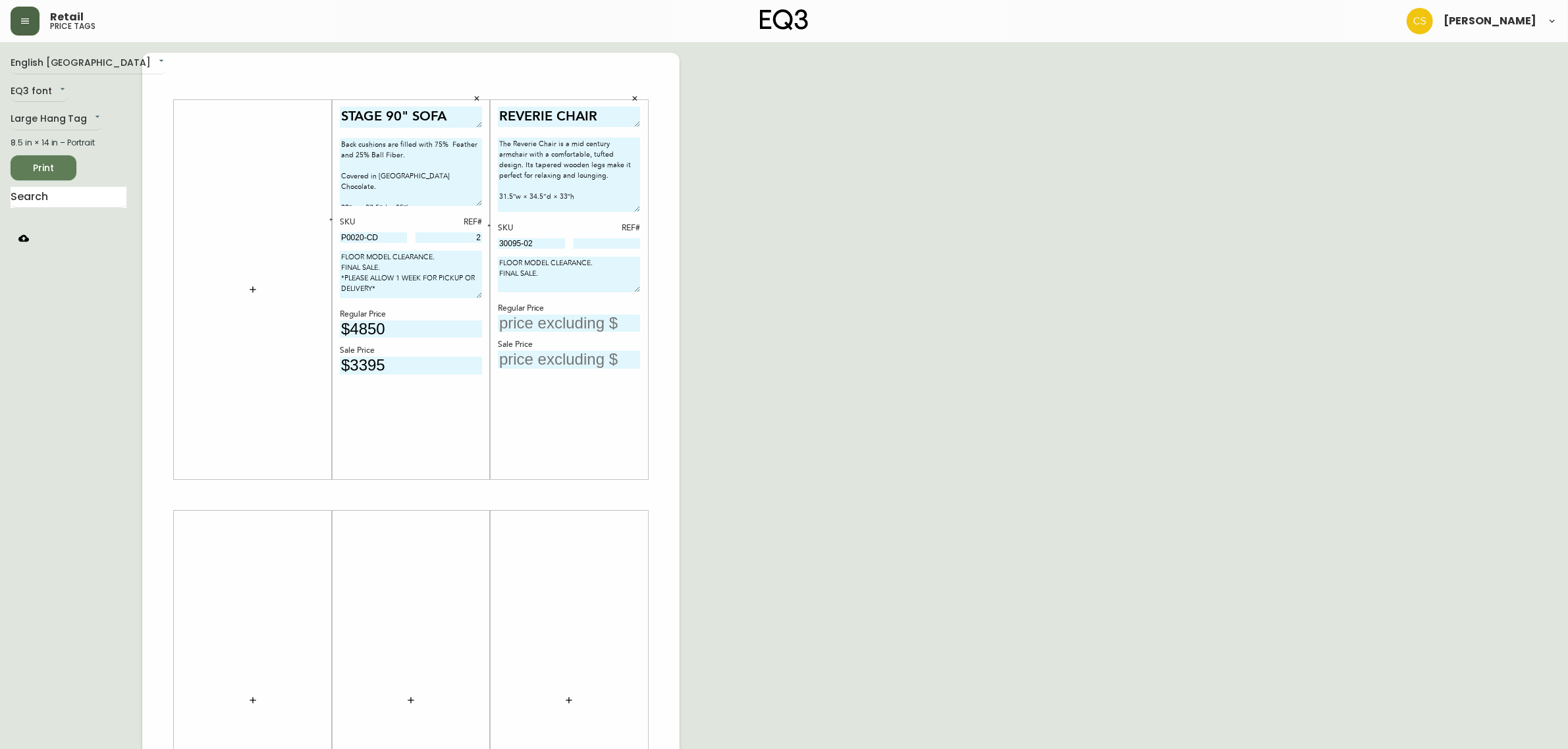
click at [527, 317] on input "text" at bounding box center [569, 323] width 142 height 18
type input "$1899"
click at [527, 352] on input "text" at bounding box center [569, 360] width 142 height 18
type input "$1329"
drag, startPoint x: 555, startPoint y: 242, endPoint x: 459, endPoint y: 238, distance: 96.1
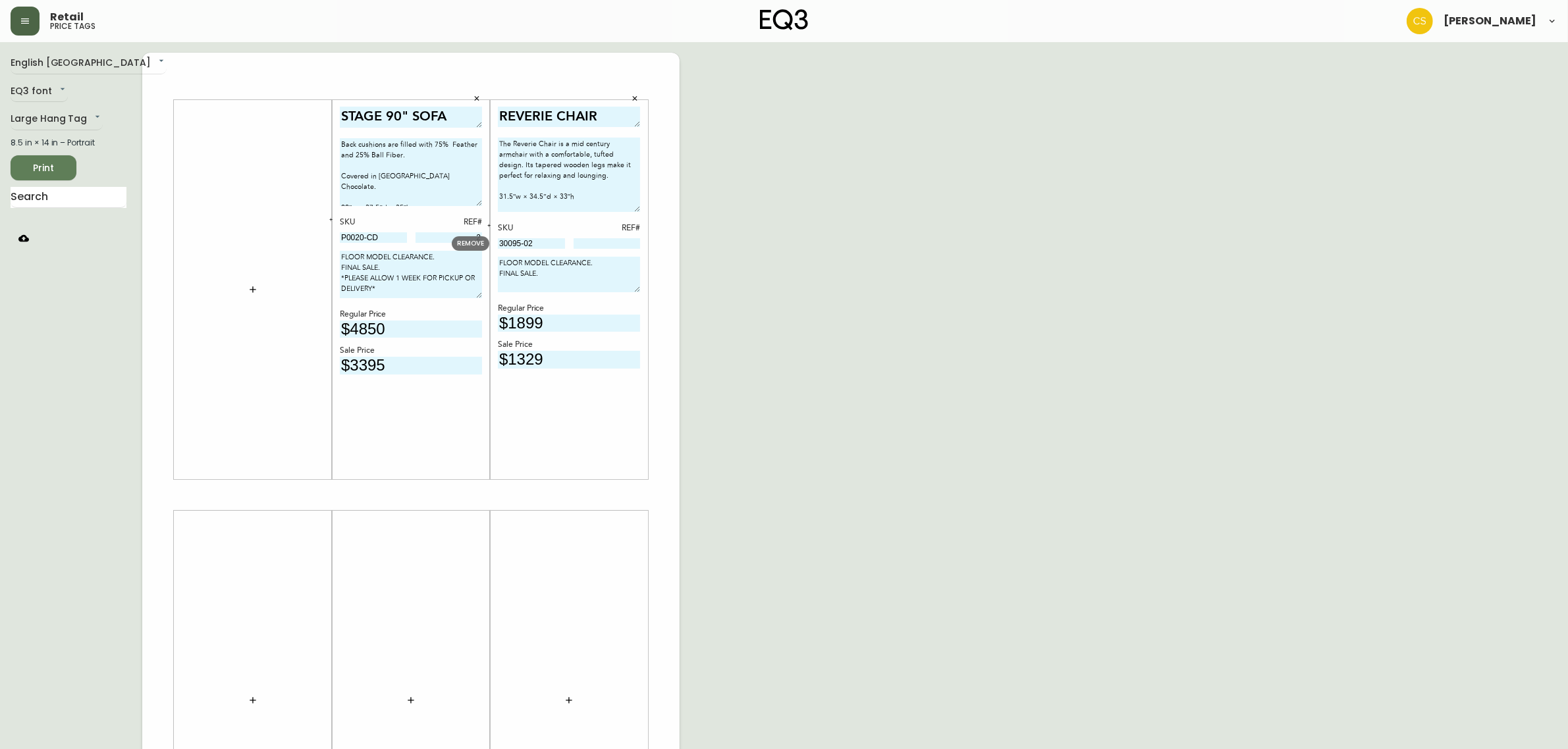
click at [459, 238] on body "Retail price tags [PERSON_NAME] English [GEOGRAPHIC_DATA] en_CA EQ3 font EQ3 La…" at bounding box center [784, 469] width 1568 height 938
click at [597, 234] on div "SKU REF# 30095-02" at bounding box center [569, 236] width 142 height 28
click at [600, 246] on input at bounding box center [607, 244] width 67 height 11
type input "1356"
click at [804, 389] on div "English Canada en_CA EQ3 font EQ3 Large Hang Tag large 8.5 in × 14 in – Portrai…" at bounding box center [784, 495] width 1547 height 885
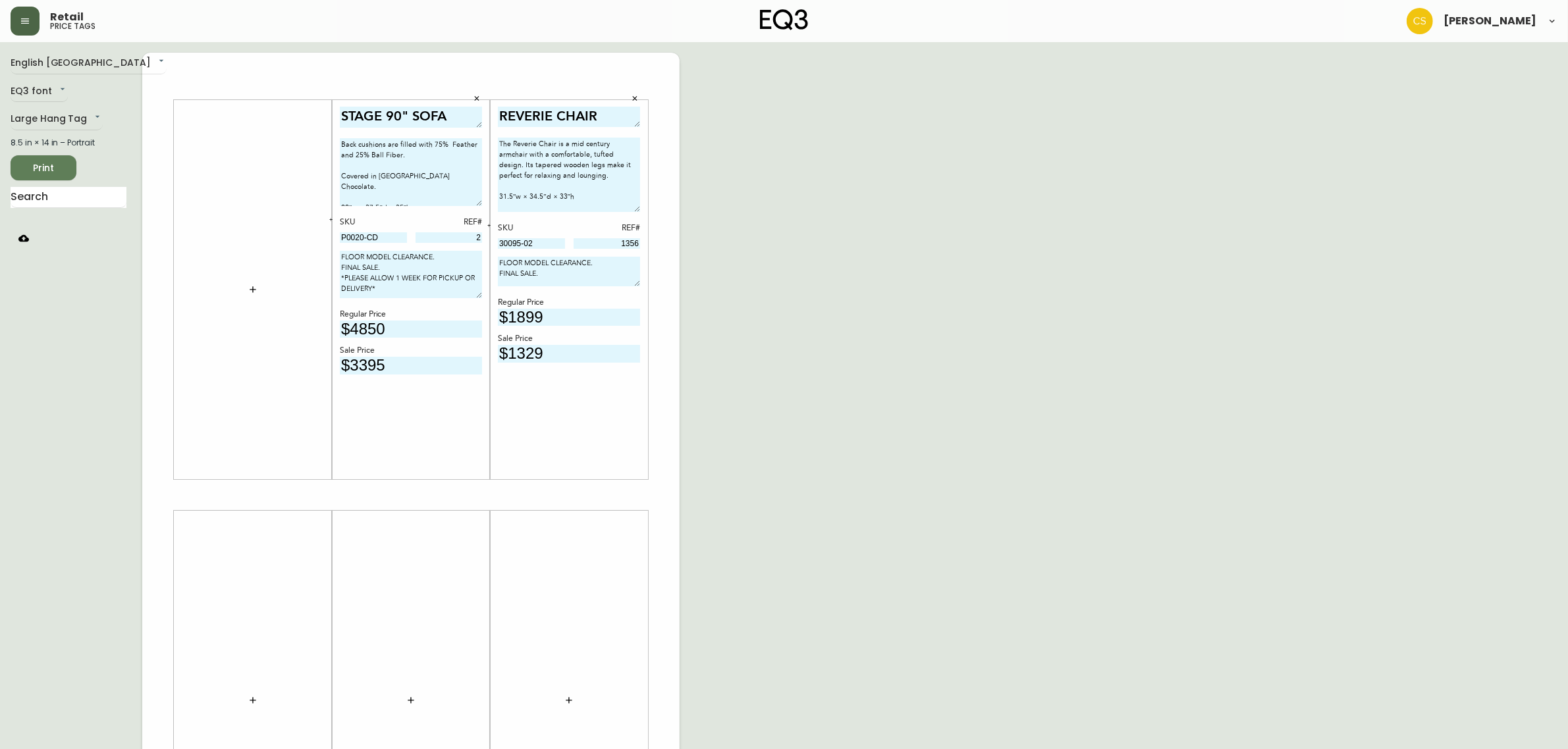
click at [634, 284] on textarea "FLOOR MODEL CLEARANCE. FINAL SALE." at bounding box center [569, 271] width 142 height 30
click at [962, 300] on div "English Canada en_CA EQ3 font EQ3 Large Hang Tag large 8.5 in × 14 in – Portrai…" at bounding box center [784, 495] width 1547 height 885
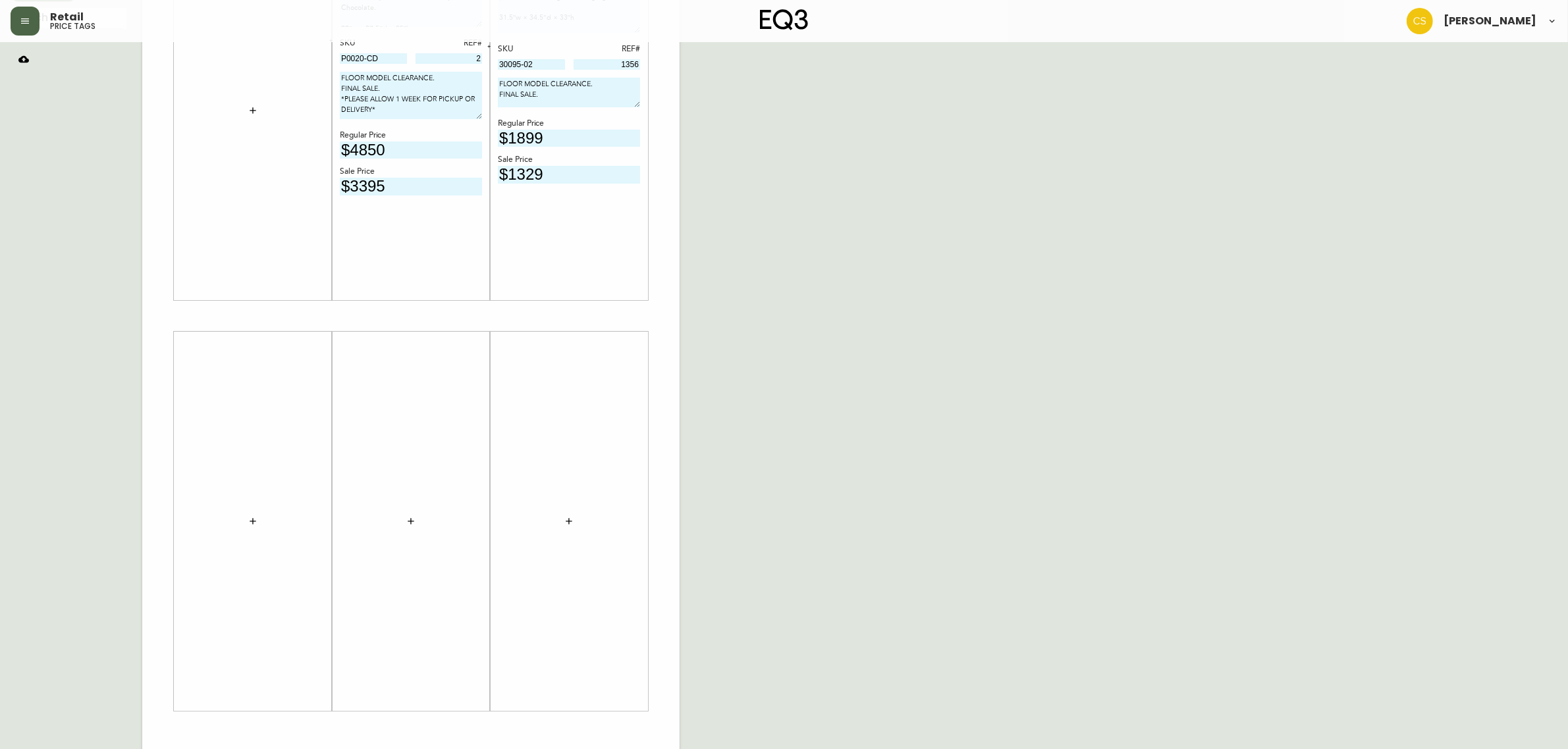
scroll to position [188, 0]
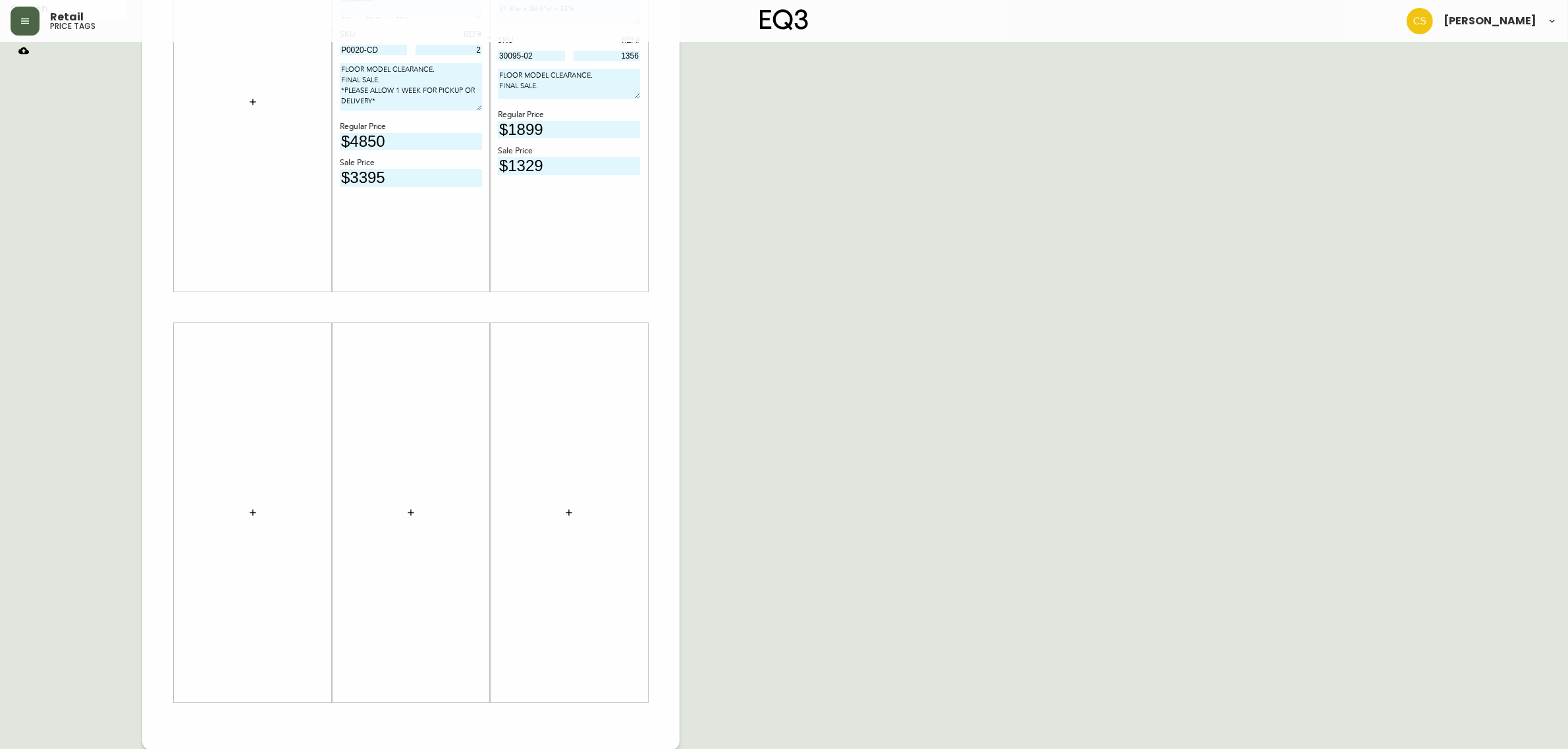
click at [260, 511] on button "button" at bounding box center [252, 512] width 26 height 26
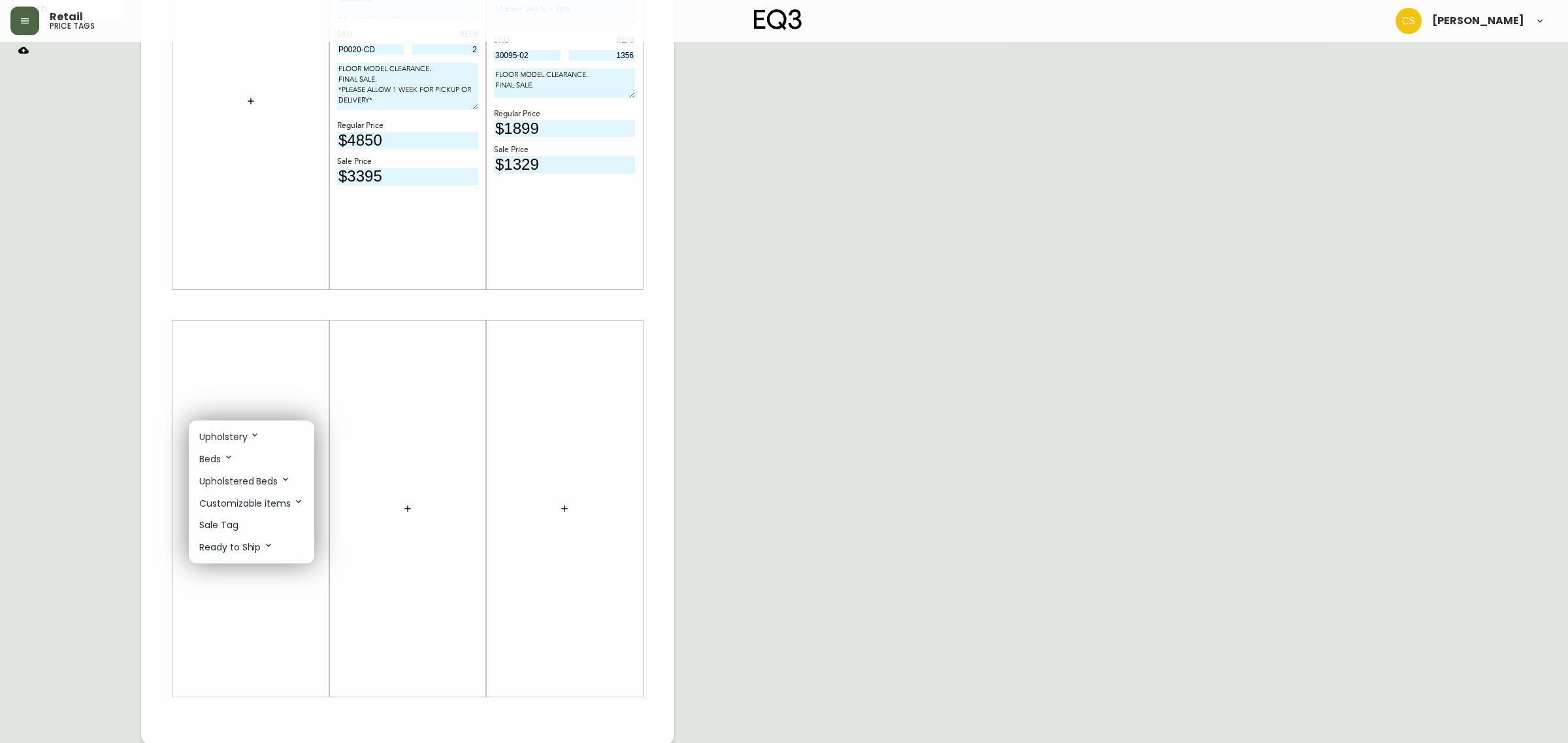
click at [251, 528] on li "Sale Tag" at bounding box center [251, 525] width 126 height 22
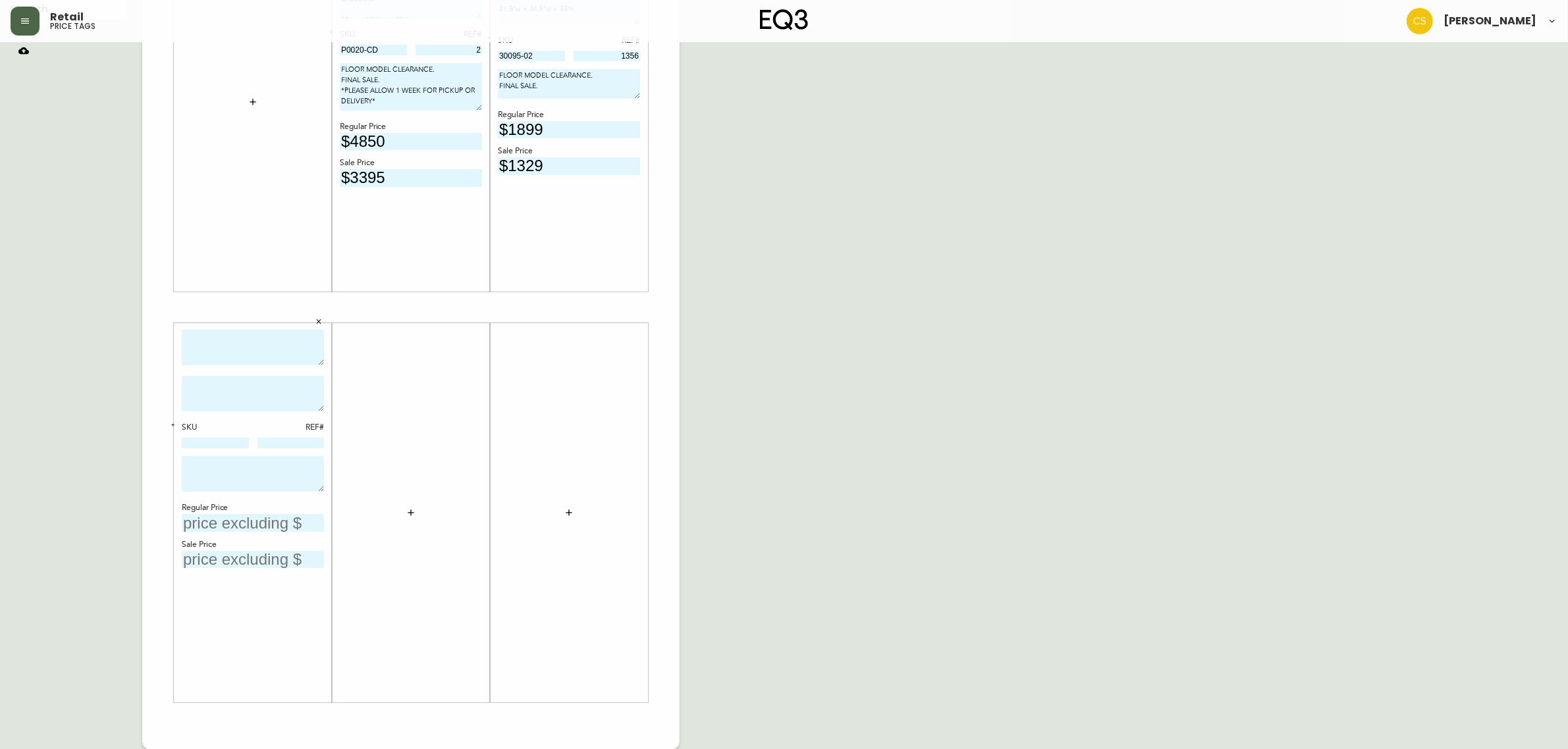
click at [262, 354] on textarea at bounding box center [253, 348] width 142 height 36
click at [228, 393] on textarea at bounding box center [253, 393] width 142 height 35
drag, startPoint x: 285, startPoint y: 334, endPoint x: 250, endPoint y: 338, distance: 35.2
click at [250, 338] on textarea "WANDER OVAL OTTOMAN" at bounding box center [253, 348] width 142 height 36
click at [258, 341] on textarea "[PERSON_NAME] OTTOMAN" at bounding box center [253, 348] width 142 height 36
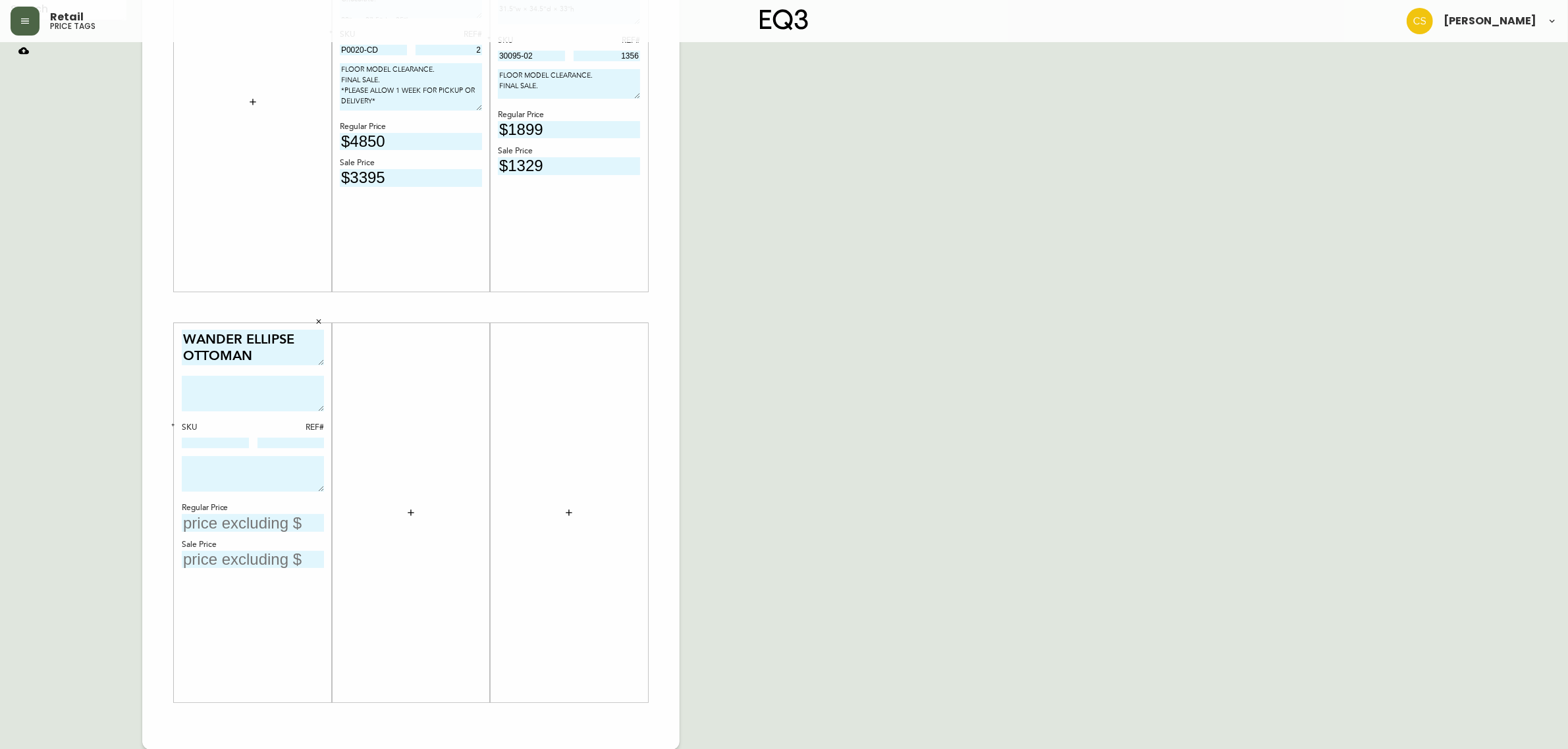
type textarea "WANDER ELLIPSE OTTOMAN"
click at [264, 396] on textarea at bounding box center [253, 393] width 142 height 35
paste textarea "the Wander collection can be customized to fit your personal design aesthetic a…"
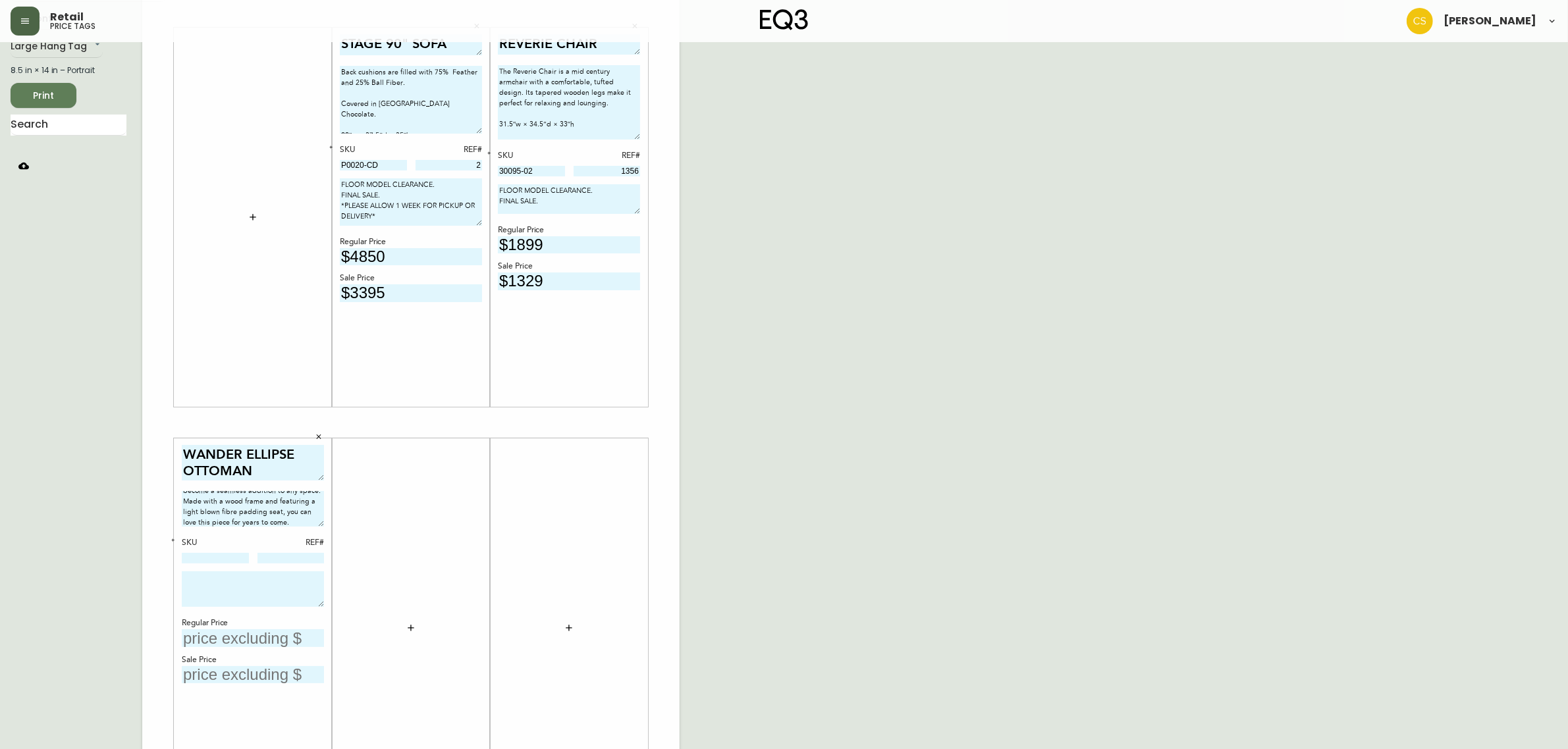
scroll to position [0, 0]
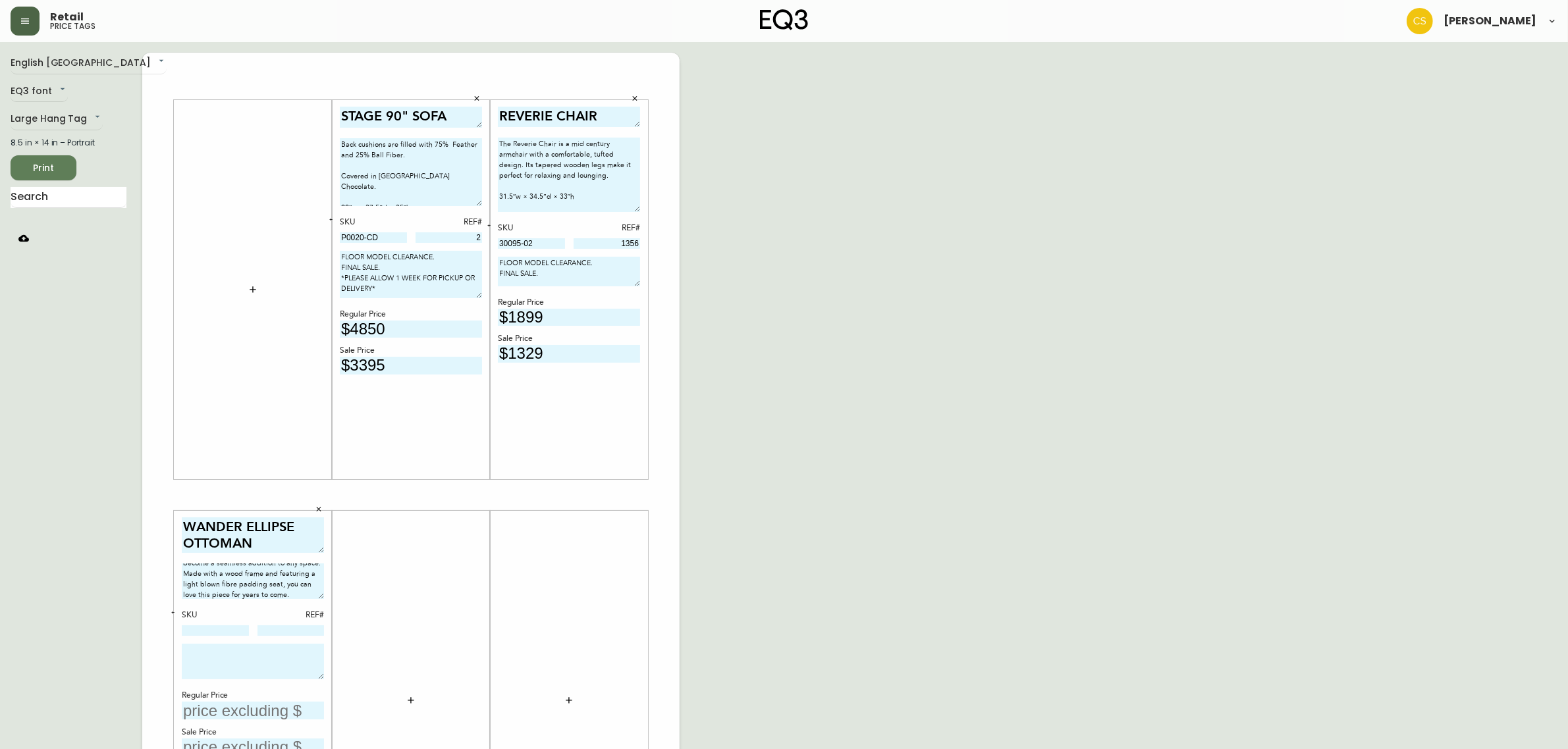
click at [319, 599] on div "the Wander collection can be customized to fit your personal design aesthetic a…" at bounding box center [253, 583] width 142 height 39
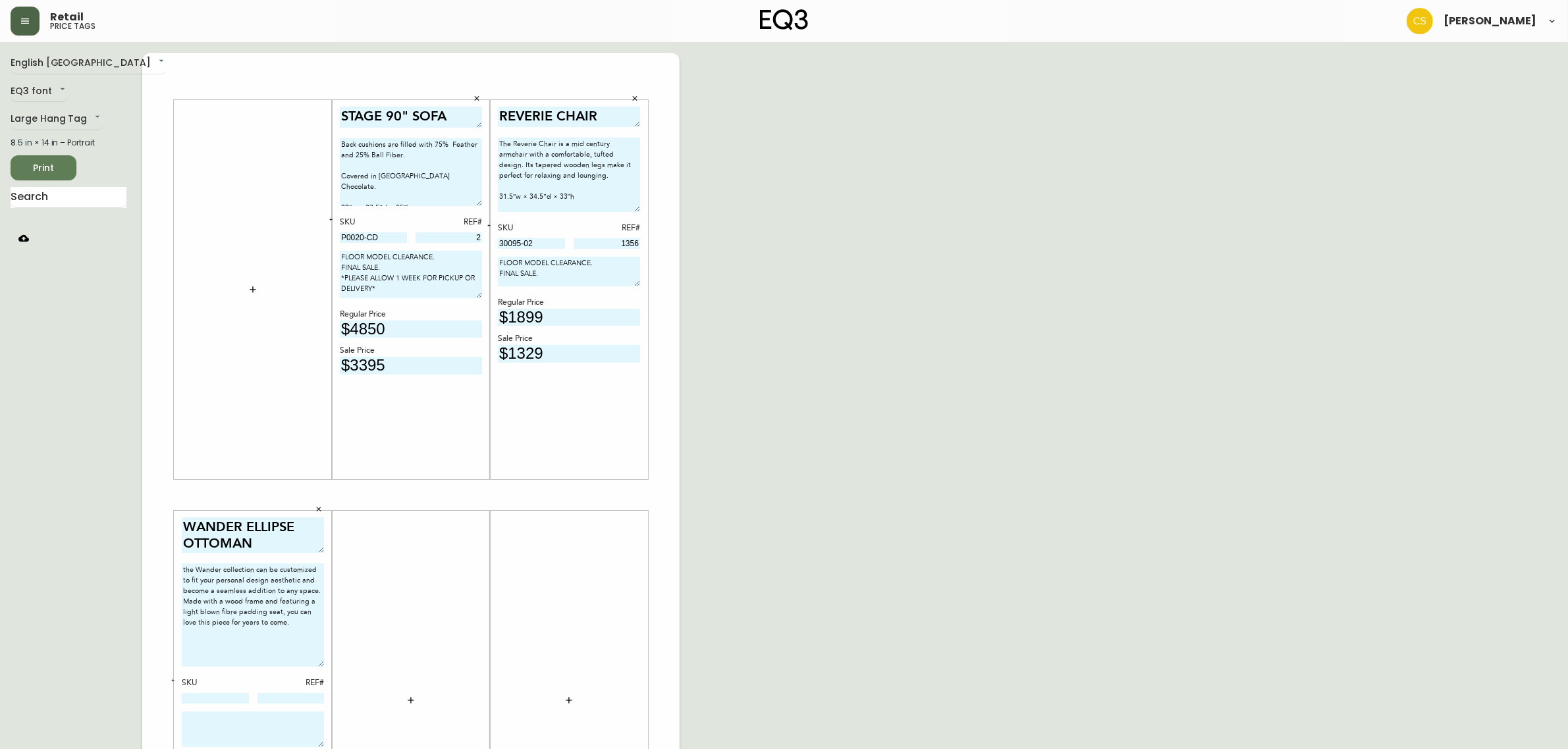
drag, startPoint x: 320, startPoint y: 594, endPoint x: 321, endPoint y: 662, distance: 68.0
click at [321, 662] on textarea "the Wander collection can be customized to fit your personal design aesthetic a…" at bounding box center [253, 616] width 142 height 104
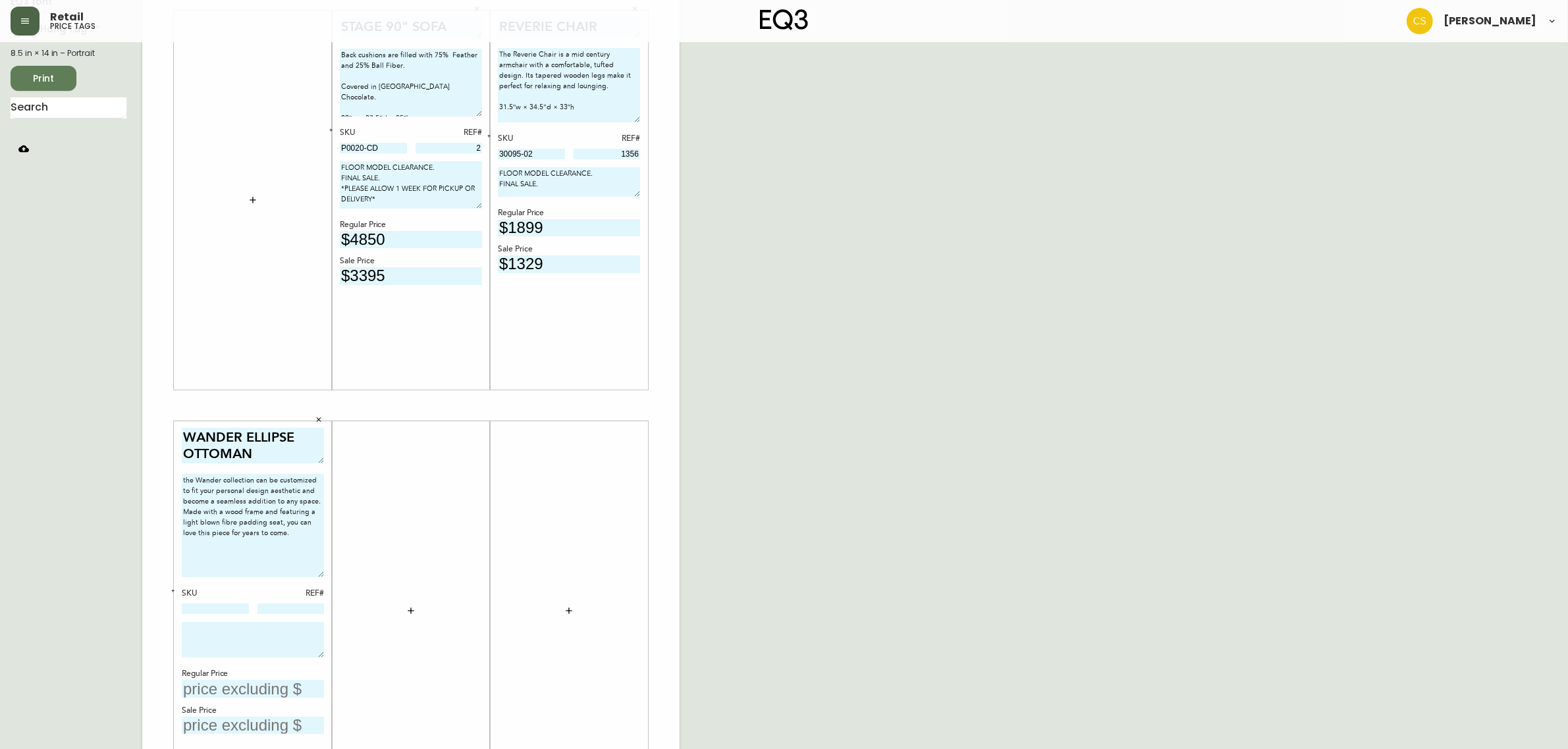
scroll to position [188, 0]
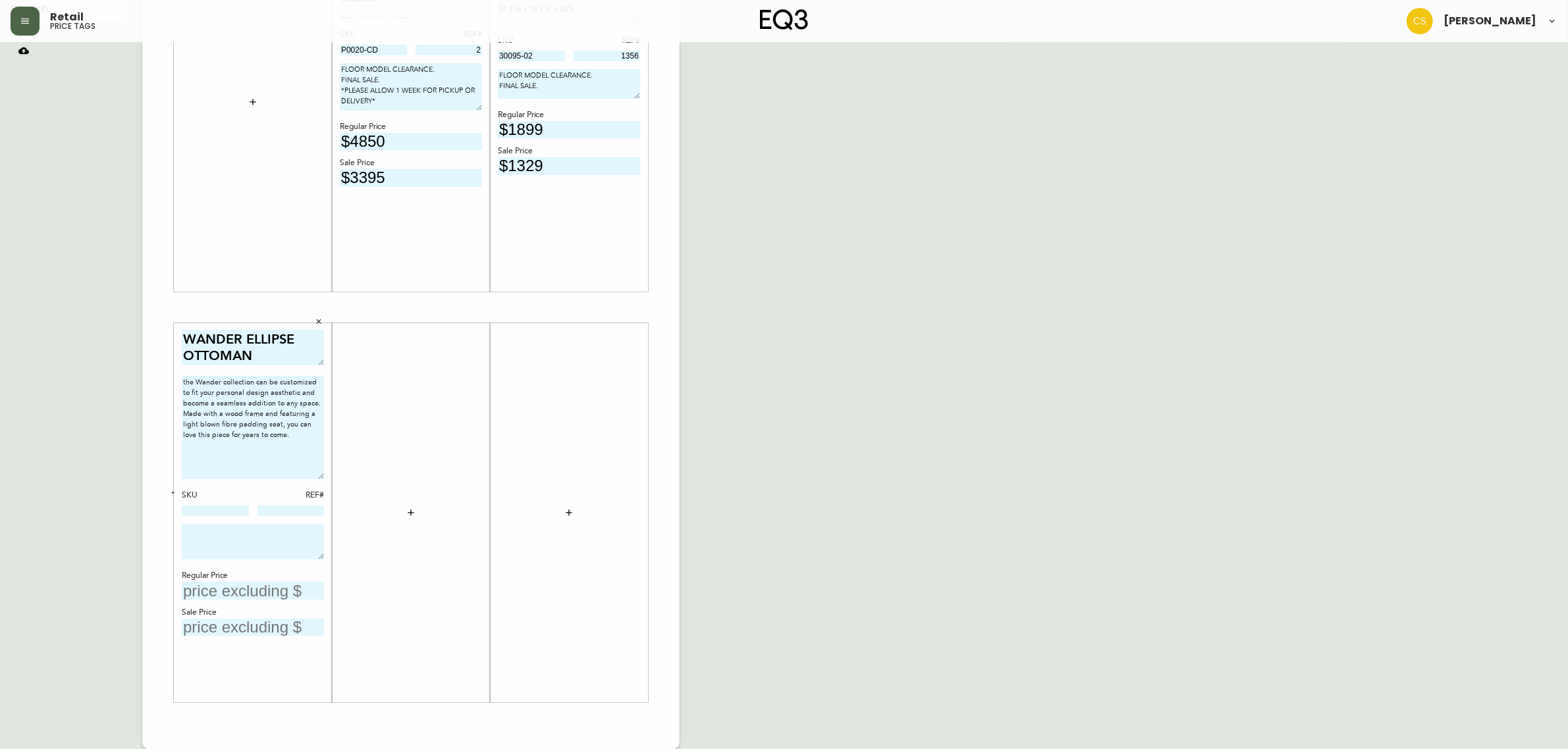
click at [186, 382] on textarea "the Wander collection can be customized to fit your personal design aesthetic a…" at bounding box center [253, 428] width 142 height 104
click at [299, 438] on textarea "The Wander collection can be customized to fit your personal design aesthetic a…" at bounding box center [253, 428] width 142 height 104
paste textarea "43″w × 30″d × 14″h"
type textarea "The Wander collection can be customized to fit your personal design aesthetic a…"
click at [207, 507] on input at bounding box center [216, 510] width 67 height 11
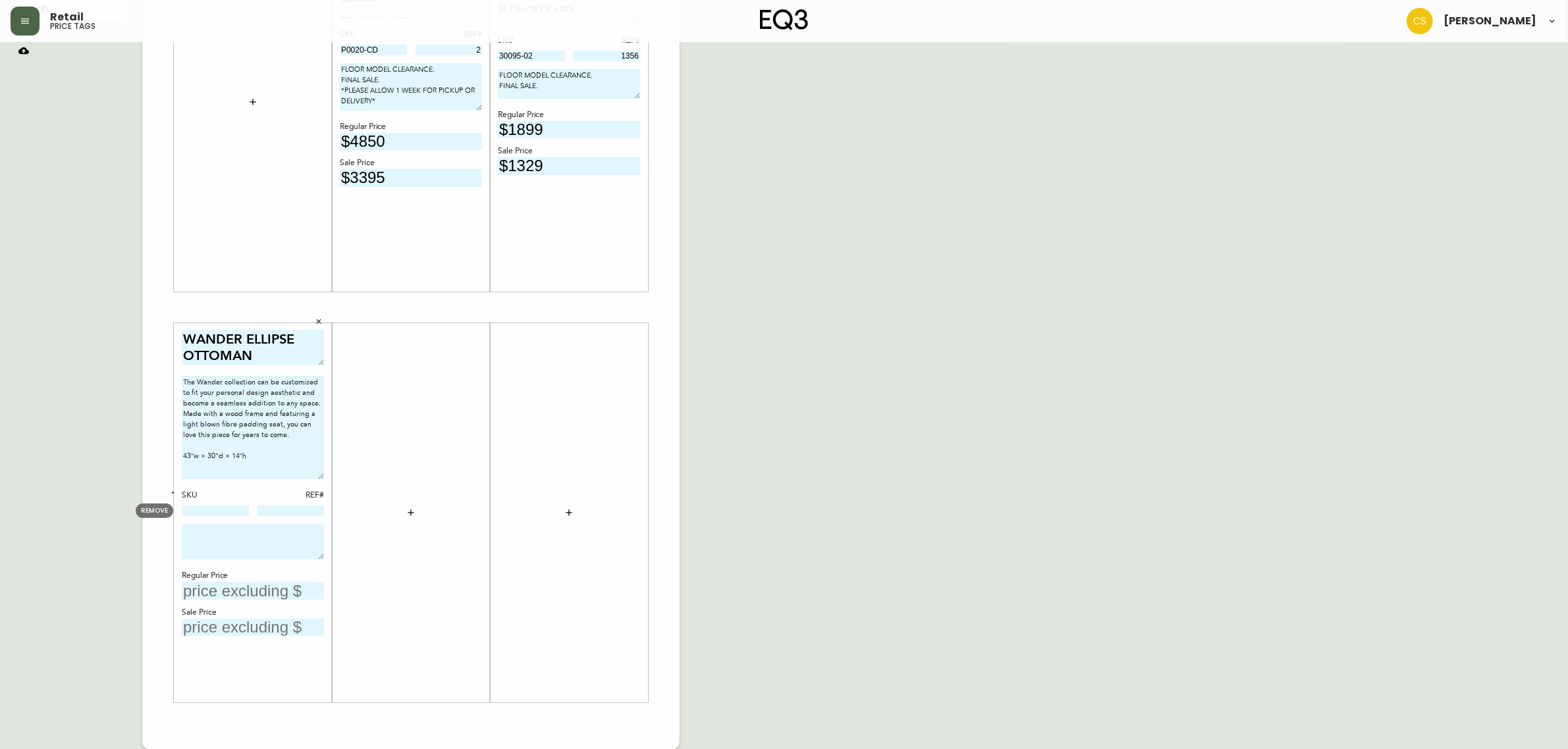
paste input "P0019-M4"
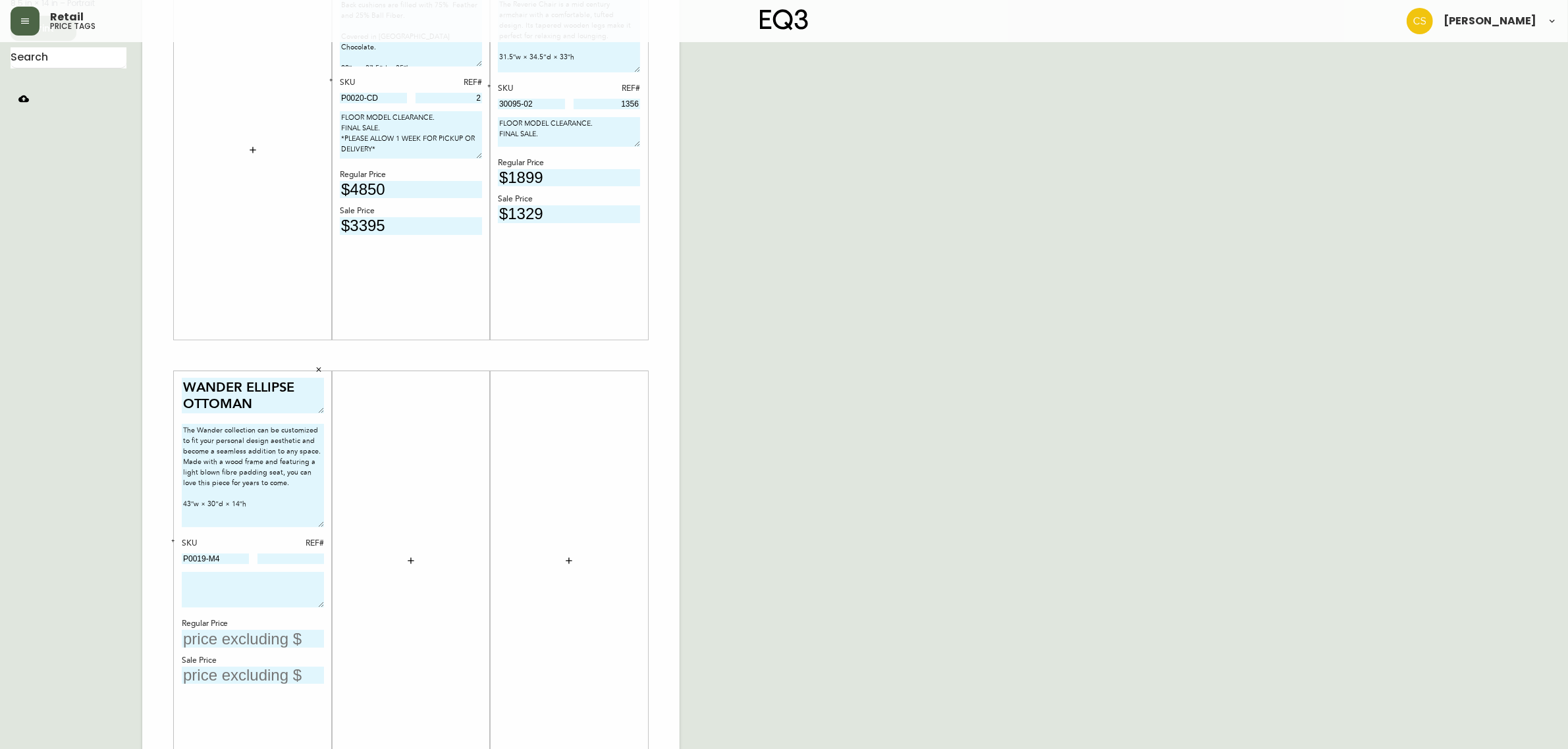
scroll to position [23, 0]
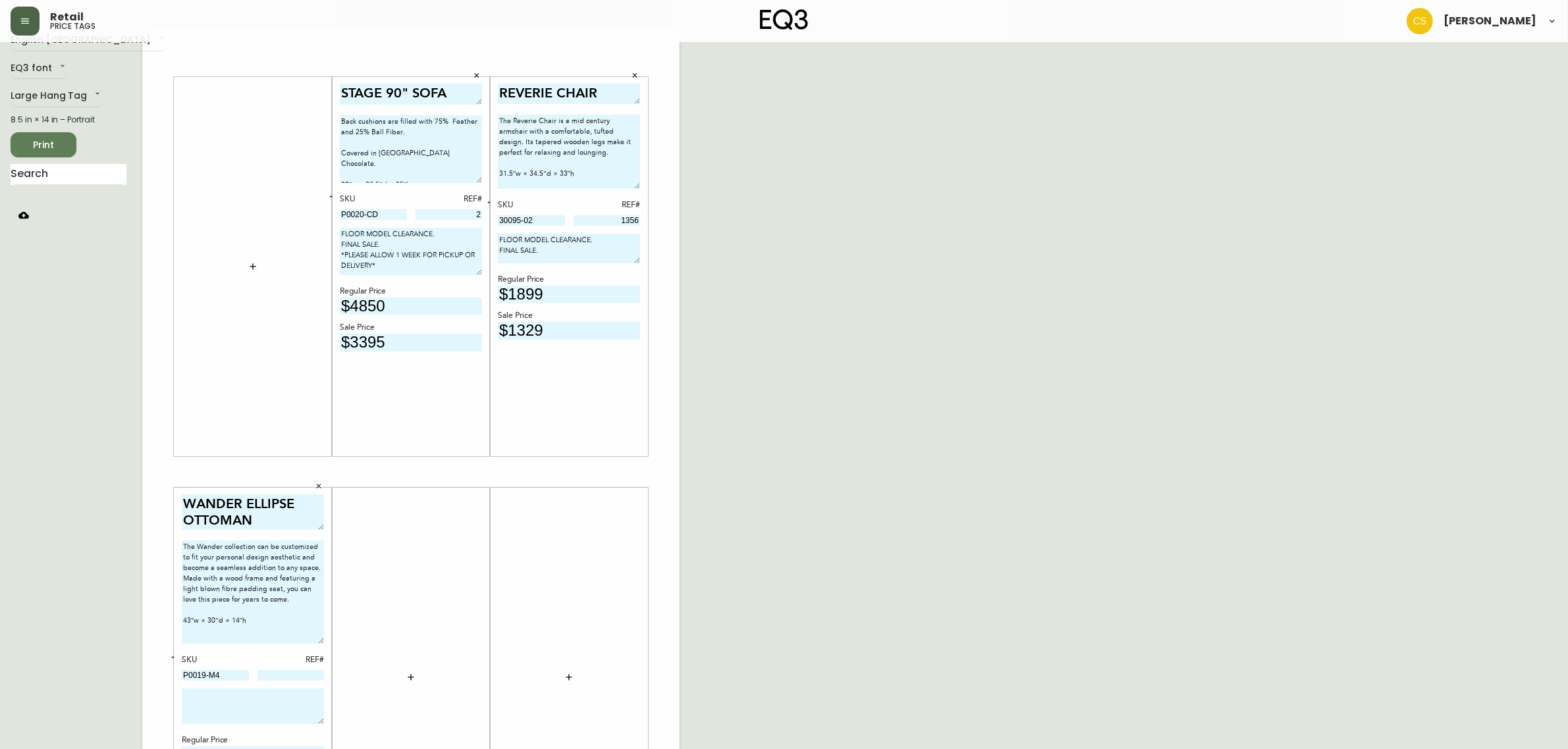
type input "P0019-M4"
drag, startPoint x: 570, startPoint y: 248, endPoint x: 466, endPoint y: 229, distance: 105.7
click at [466, 229] on div "STAGE 90" SOFA Back cushions are filled with 75% Feather and 25% Ball Fiber. Co…" at bounding box center [410, 472] width 537 height 885
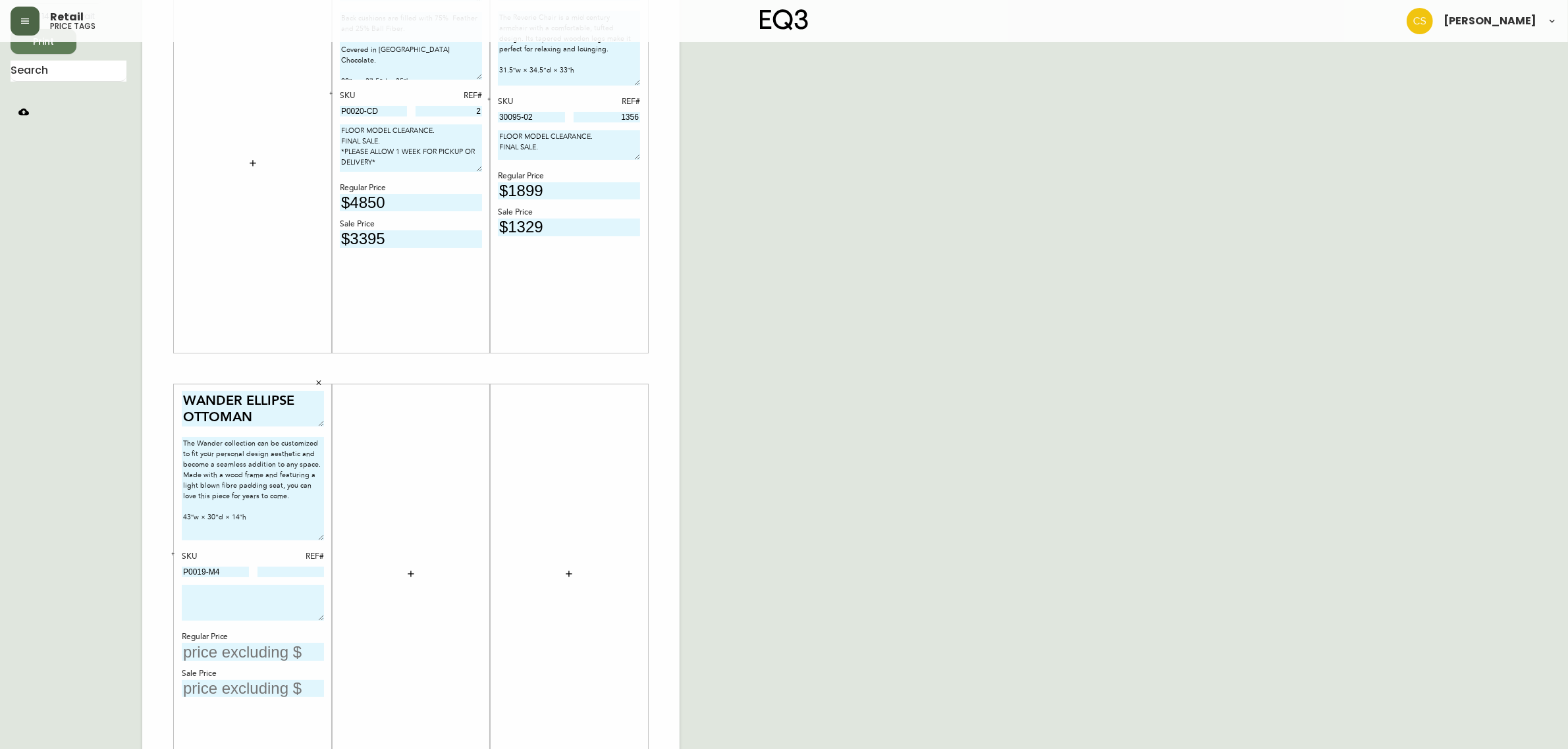
scroll to position [188, 0]
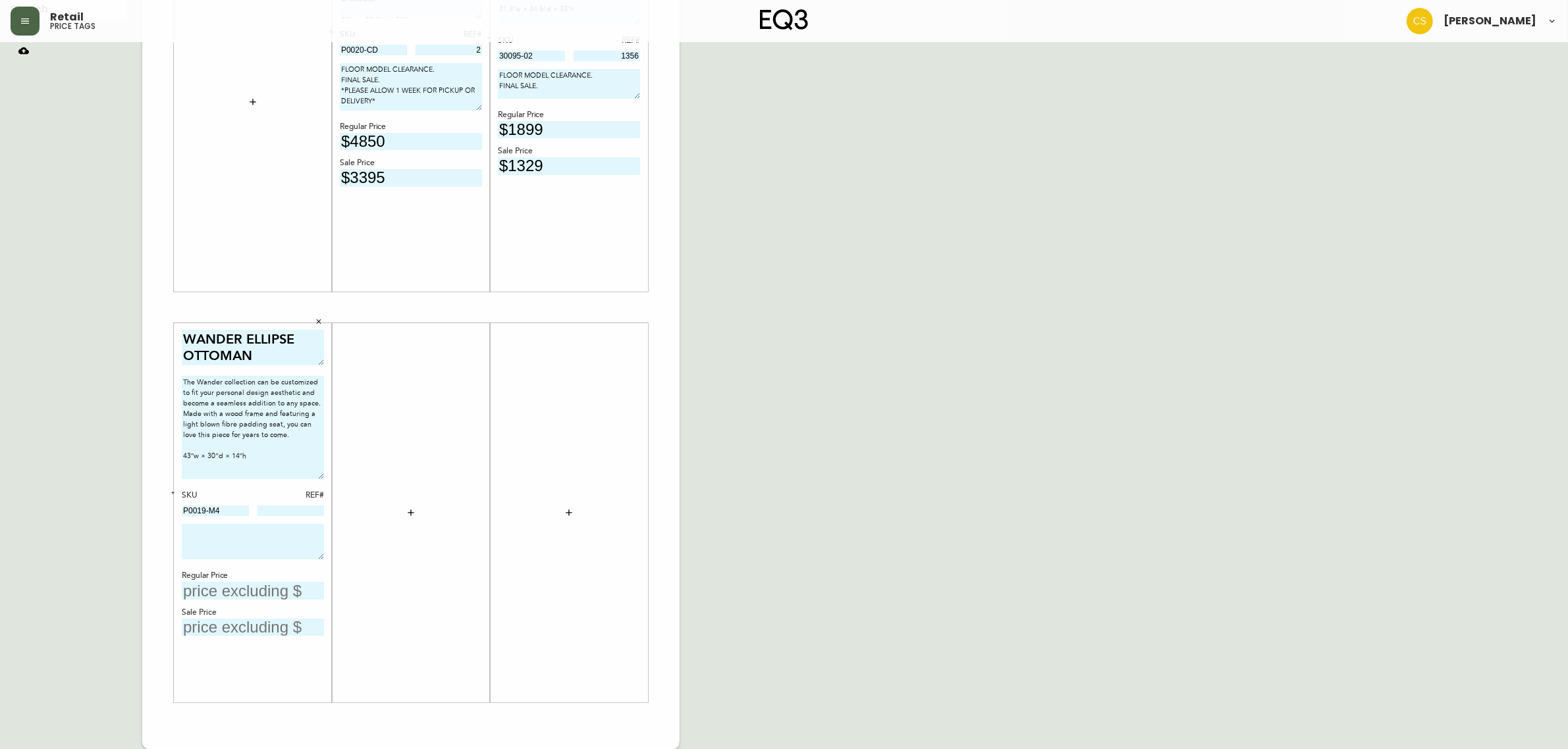
click at [228, 528] on textarea at bounding box center [253, 542] width 142 height 35
paste textarea "FLOOR MODEL CLEARANCE. FINAL SALE."
drag, startPoint x: 320, startPoint y: 556, endPoint x: 326, endPoint y: 570, distance: 15.2
click at [326, 570] on div "WANDER ELLIPSE OTTOMAN The Wander collection can be customized to fit your pers…" at bounding box center [252, 513] width 158 height 380
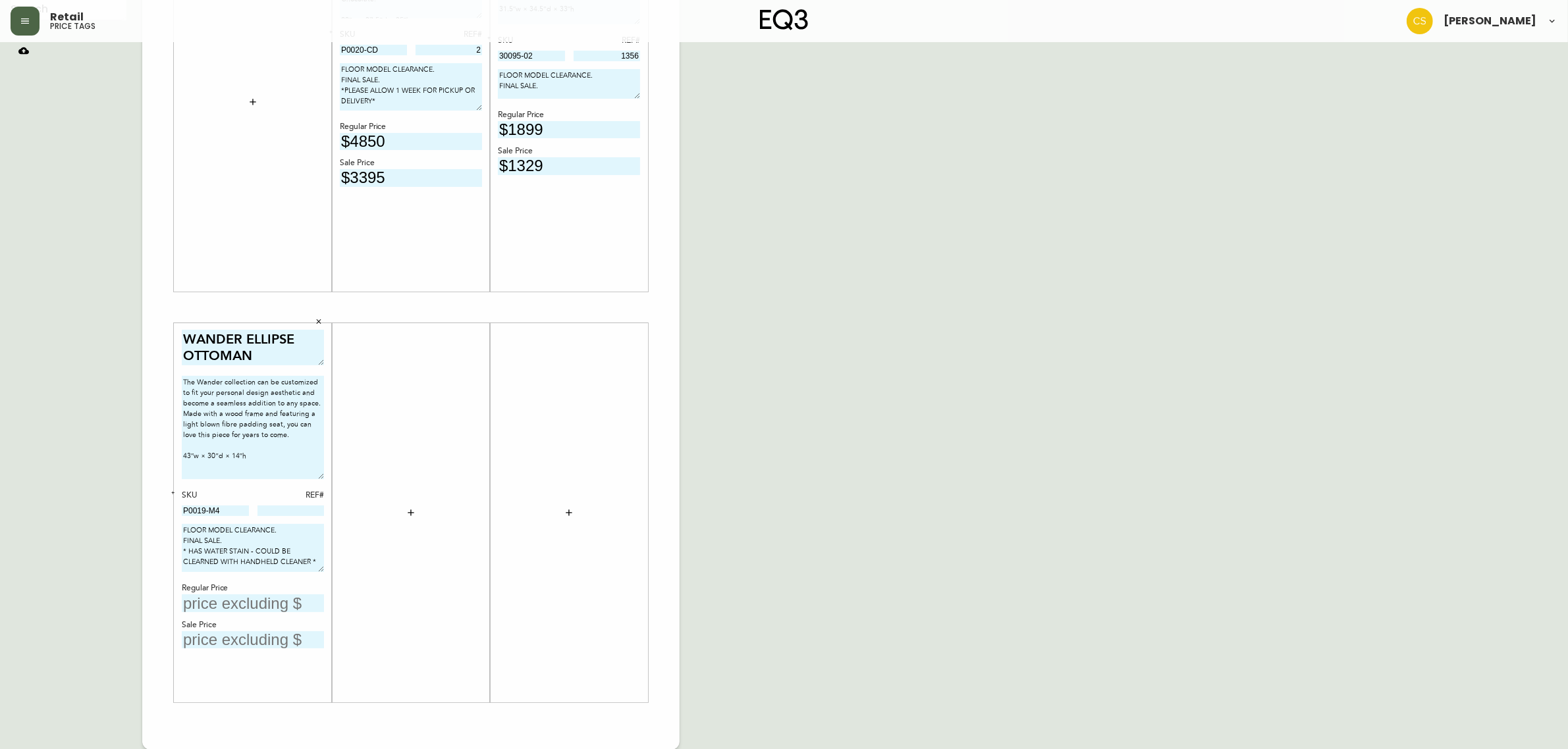
type textarea "FLOOR MODEL CLEARANCE. FINAL SALE. * HAS WATER STAIN - COULD BE CLEARNED WITH H…"
click at [197, 601] on input "text" at bounding box center [253, 603] width 142 height 18
type input "$699"
click at [295, 512] on input at bounding box center [291, 510] width 67 height 11
type input "56"
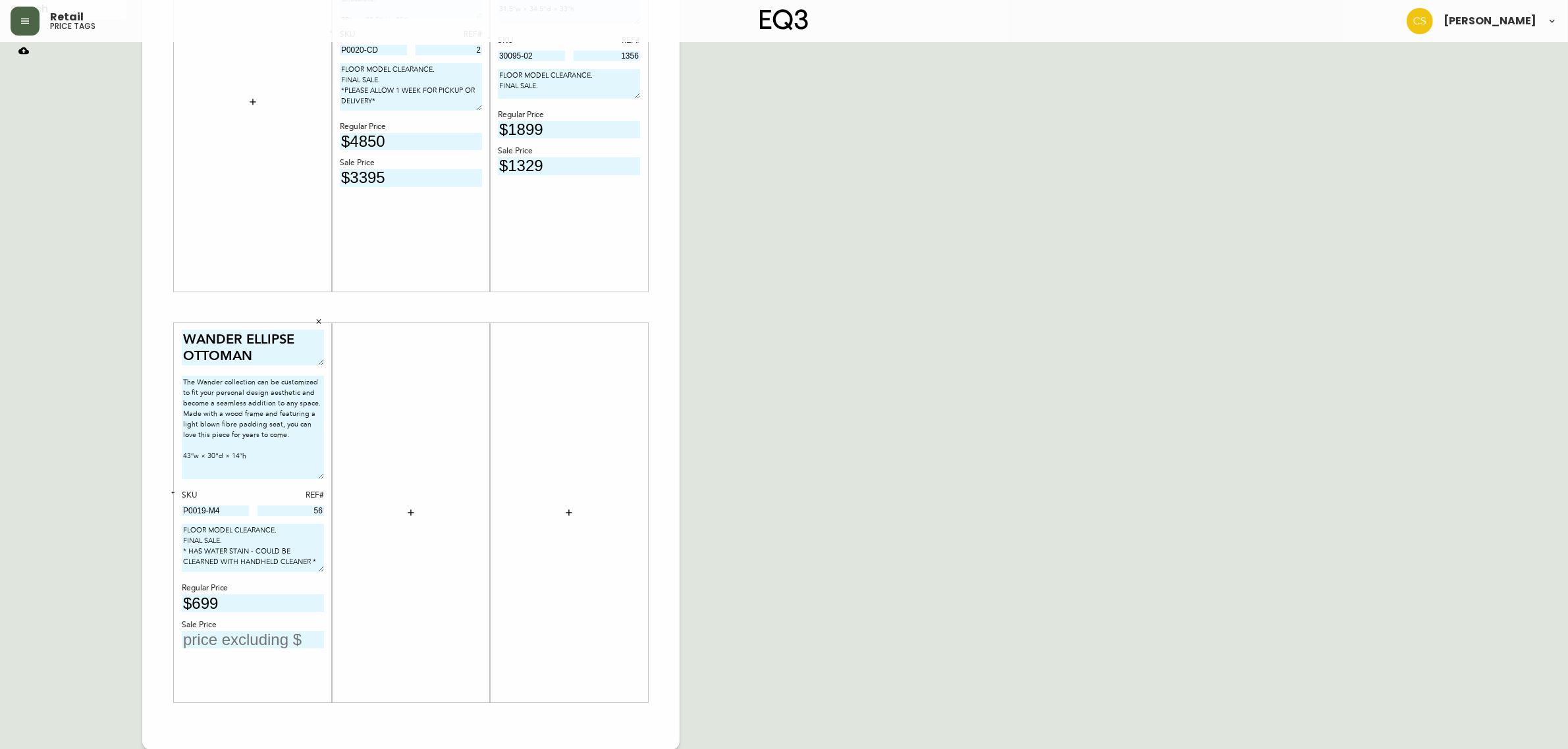
click at [242, 636] on input "text" at bounding box center [253, 641] width 142 height 18
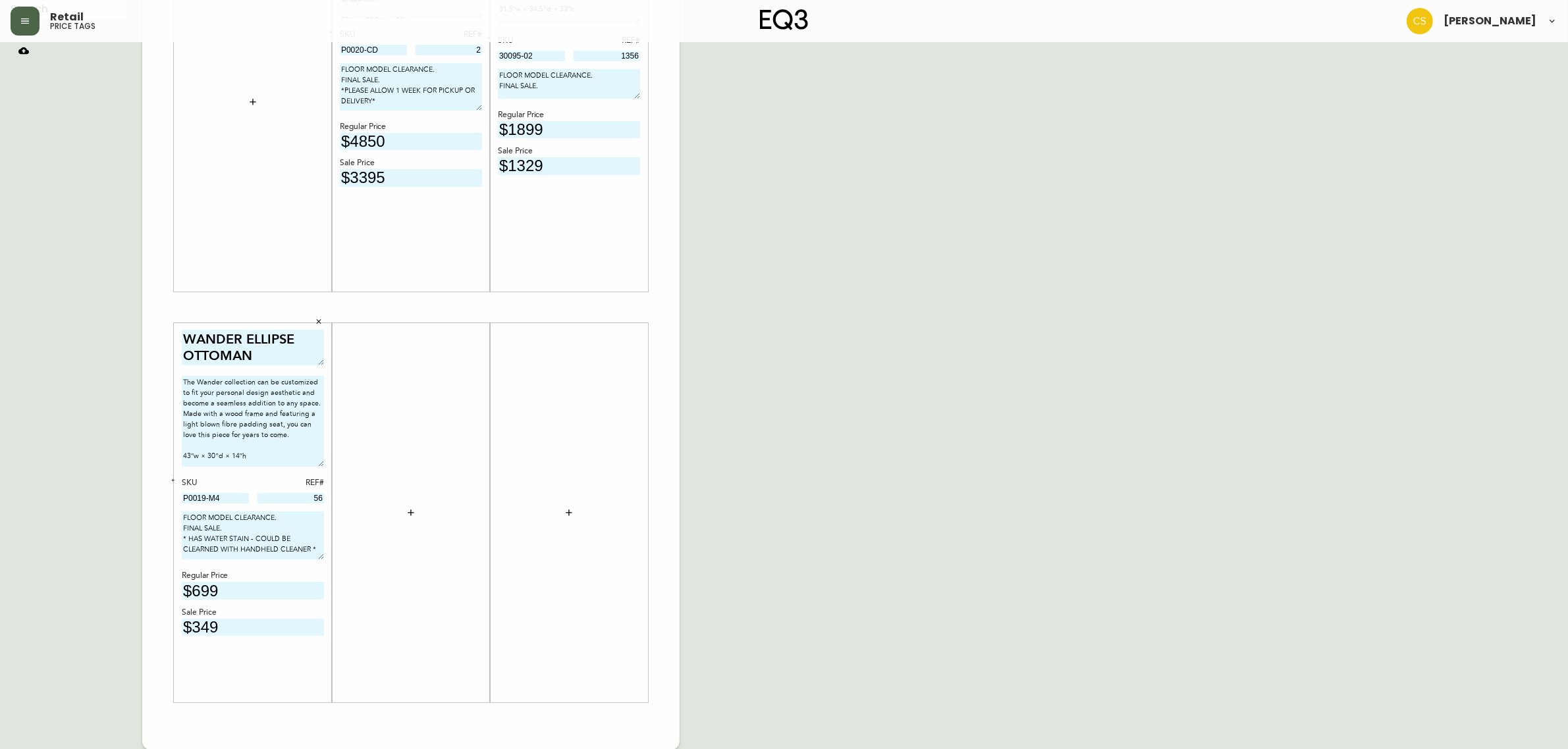
drag, startPoint x: 323, startPoint y: 472, endPoint x: 324, endPoint y: 459, distance: 13.0
click at [324, 459] on div "WANDER ELLIPSE OTTOMAN The Wander collection can be customized to fit your pers…" at bounding box center [252, 513] width 158 height 380
type input "$349"
click at [864, 396] on div "English Canada en_CA EQ3 font EQ3 Large Hang Tag large 8.5 in × 14 in – Portrai…" at bounding box center [784, 307] width 1547 height 885
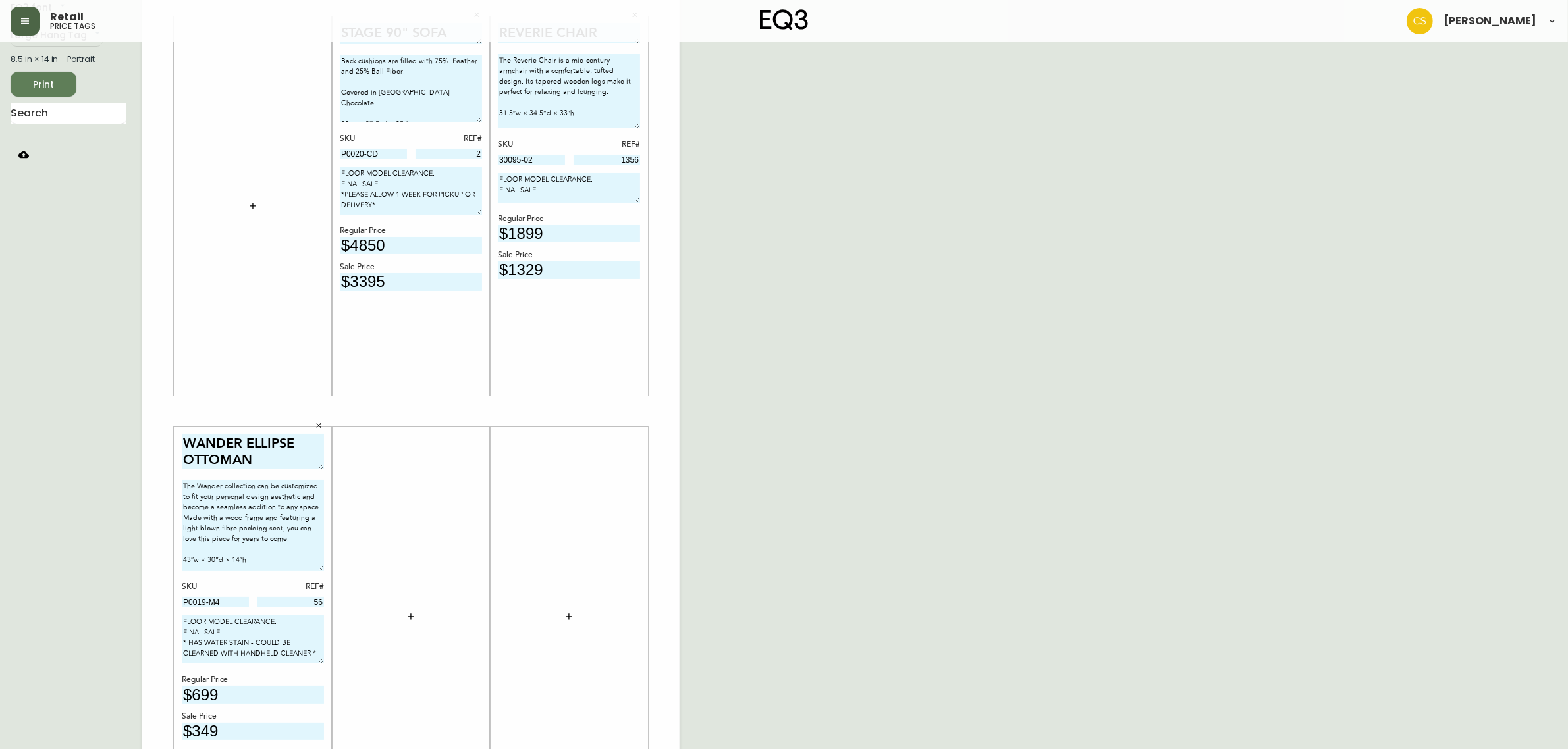
scroll to position [23, 0]
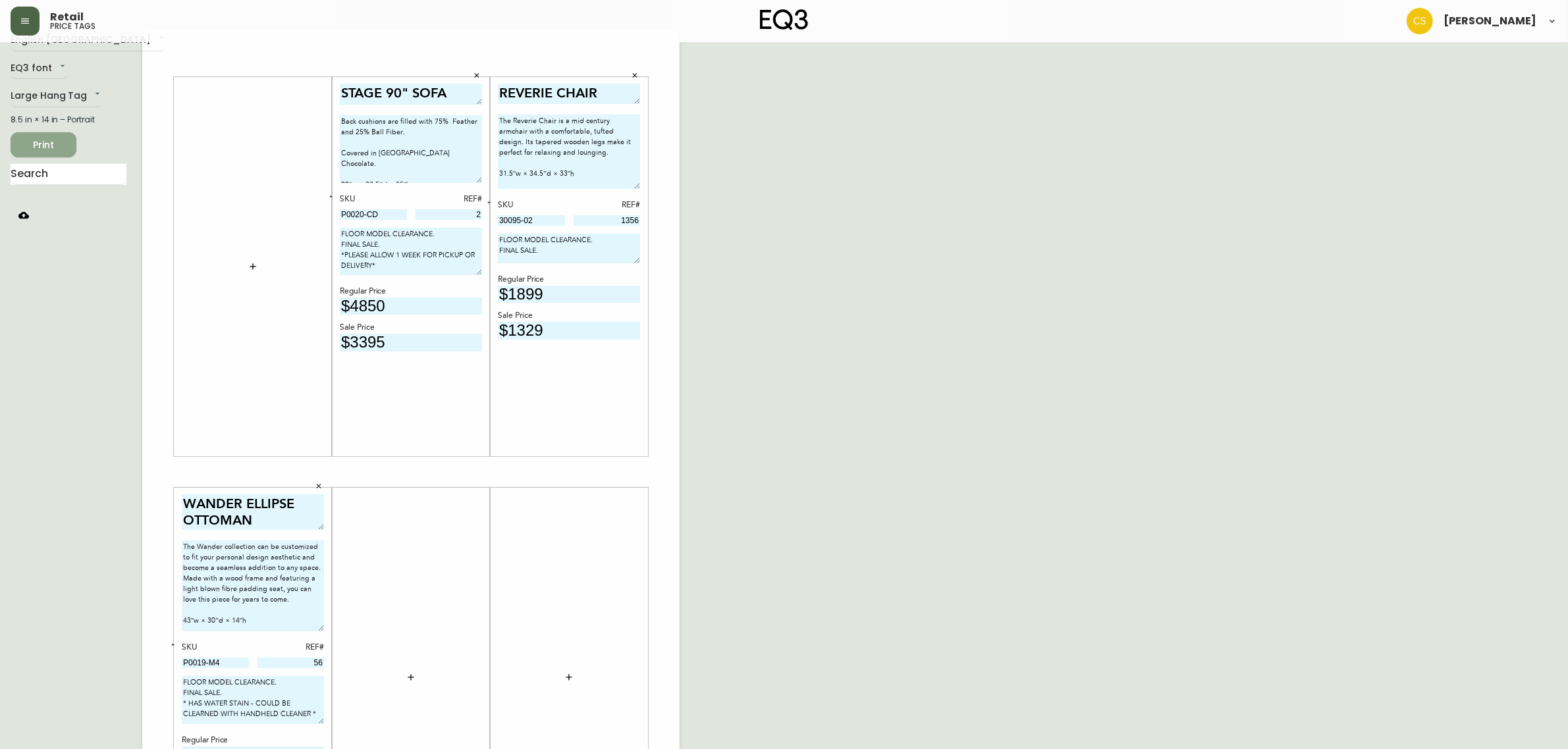
click at [61, 140] on span "Print" at bounding box center [43, 145] width 45 height 16
